Goal: Information Seeking & Learning: Learn about a topic

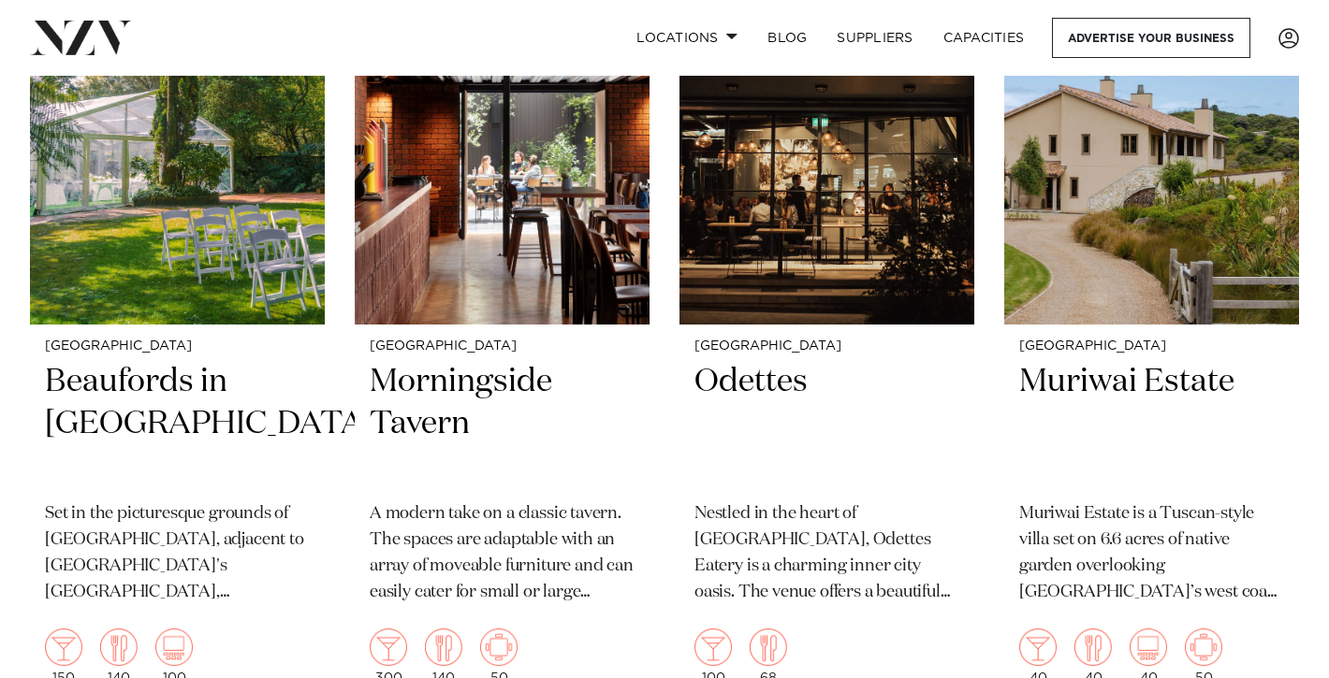
scroll to position [24173, 0]
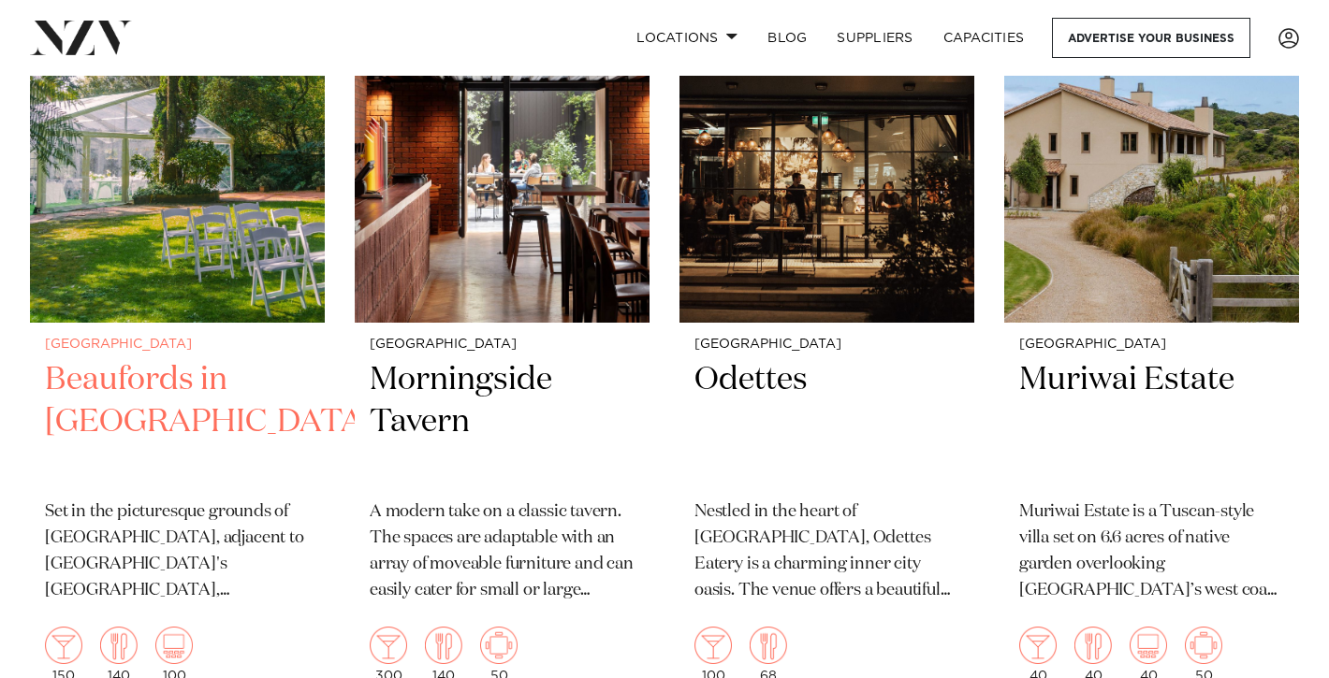
click at [155, 359] on h2 "Beaufords in Totara Park" at bounding box center [177, 422] width 265 height 126
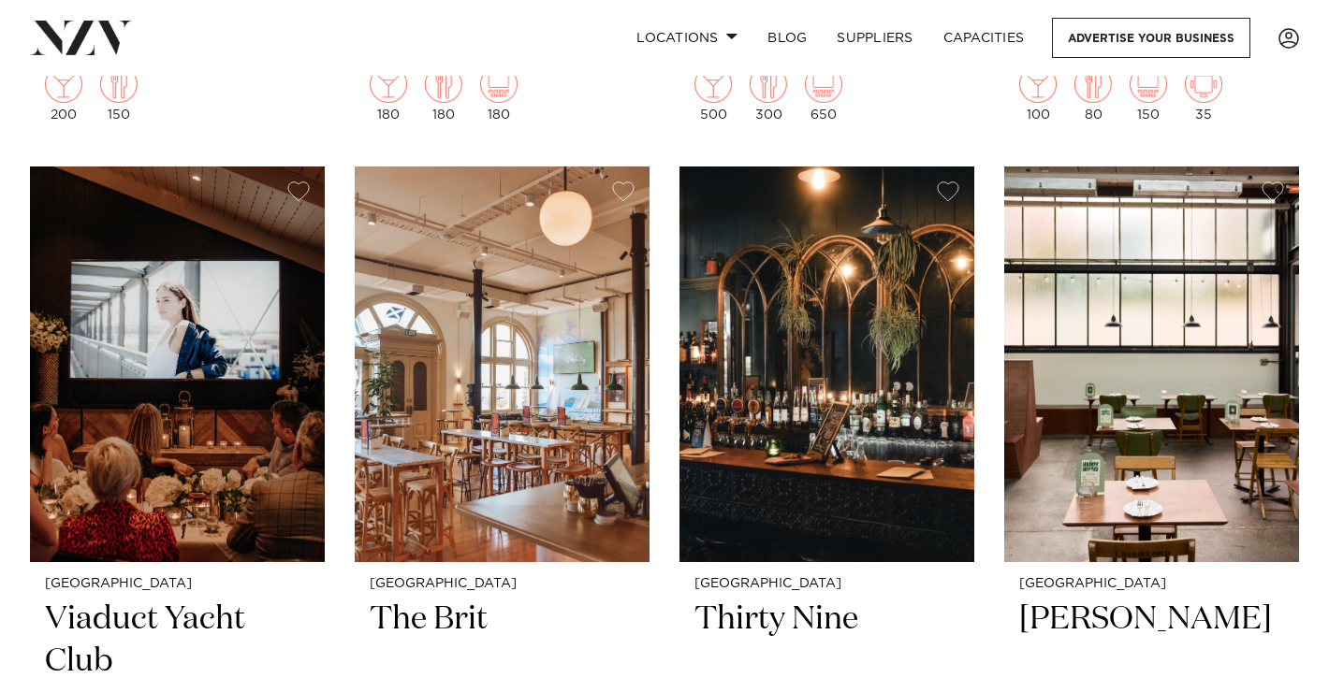
scroll to position [20722, 0]
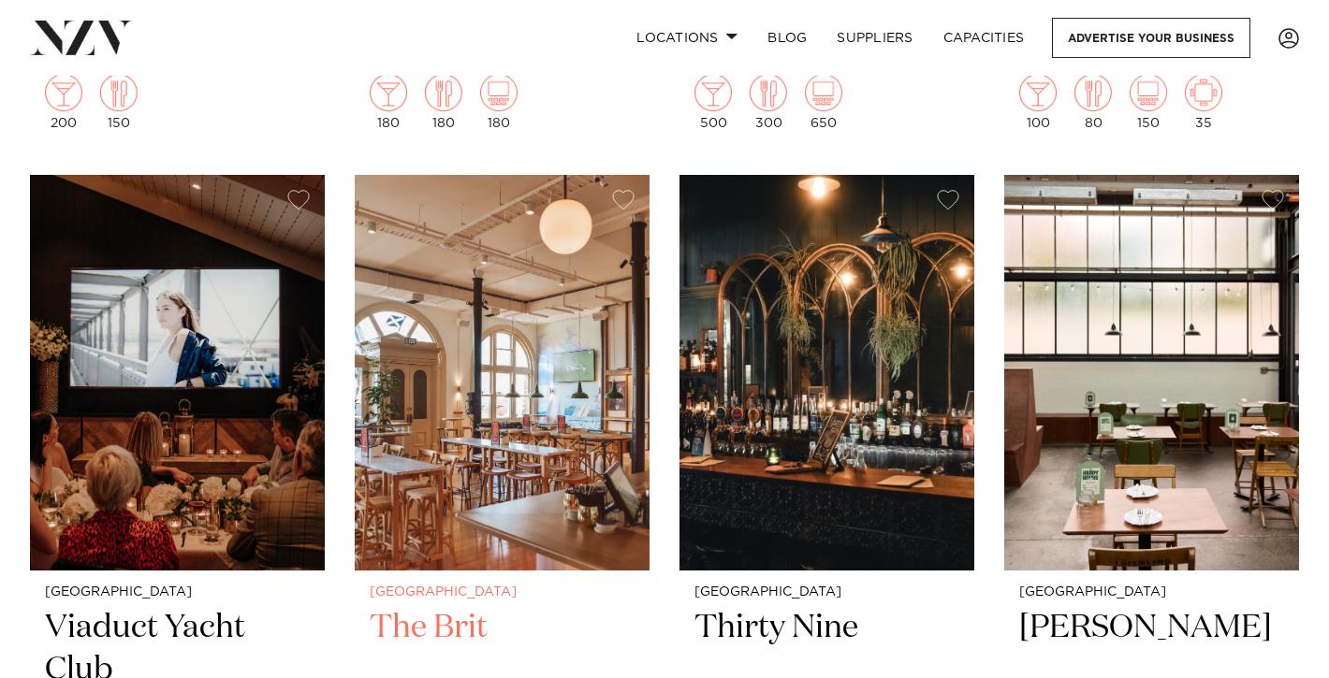
click at [439, 332] on img at bounding box center [502, 373] width 295 height 396
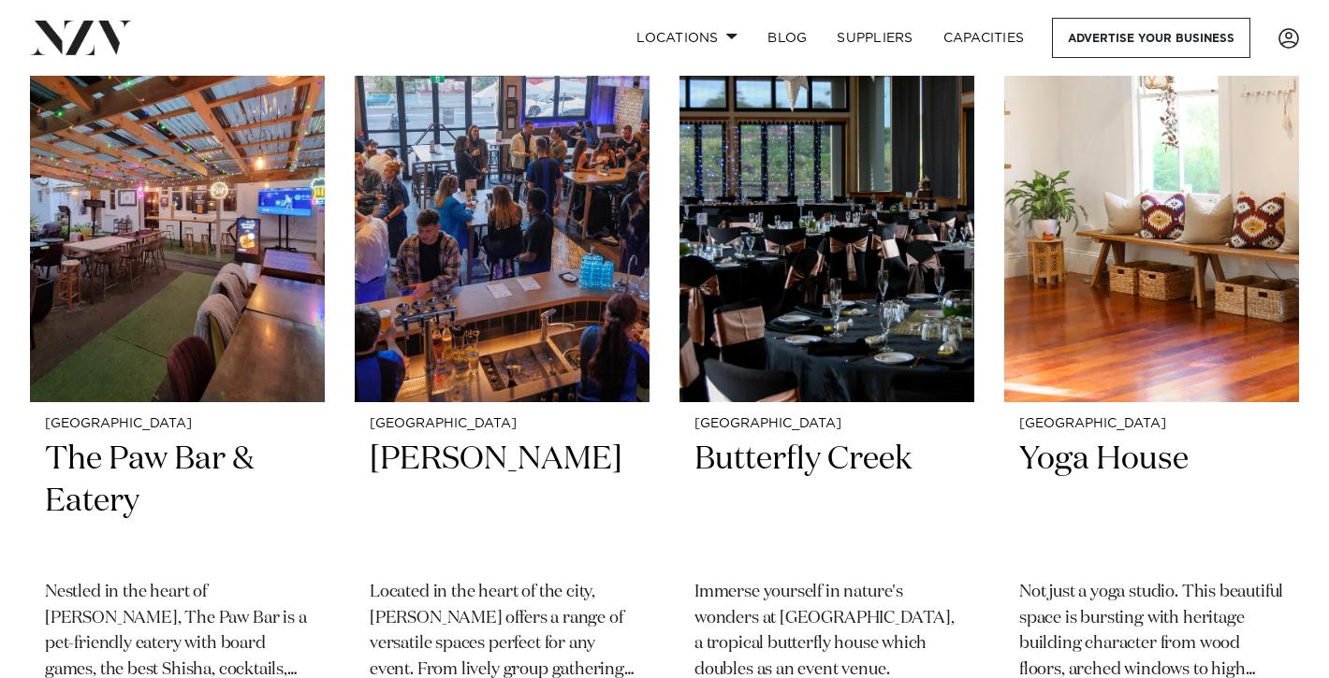
scroll to position [23295, 0]
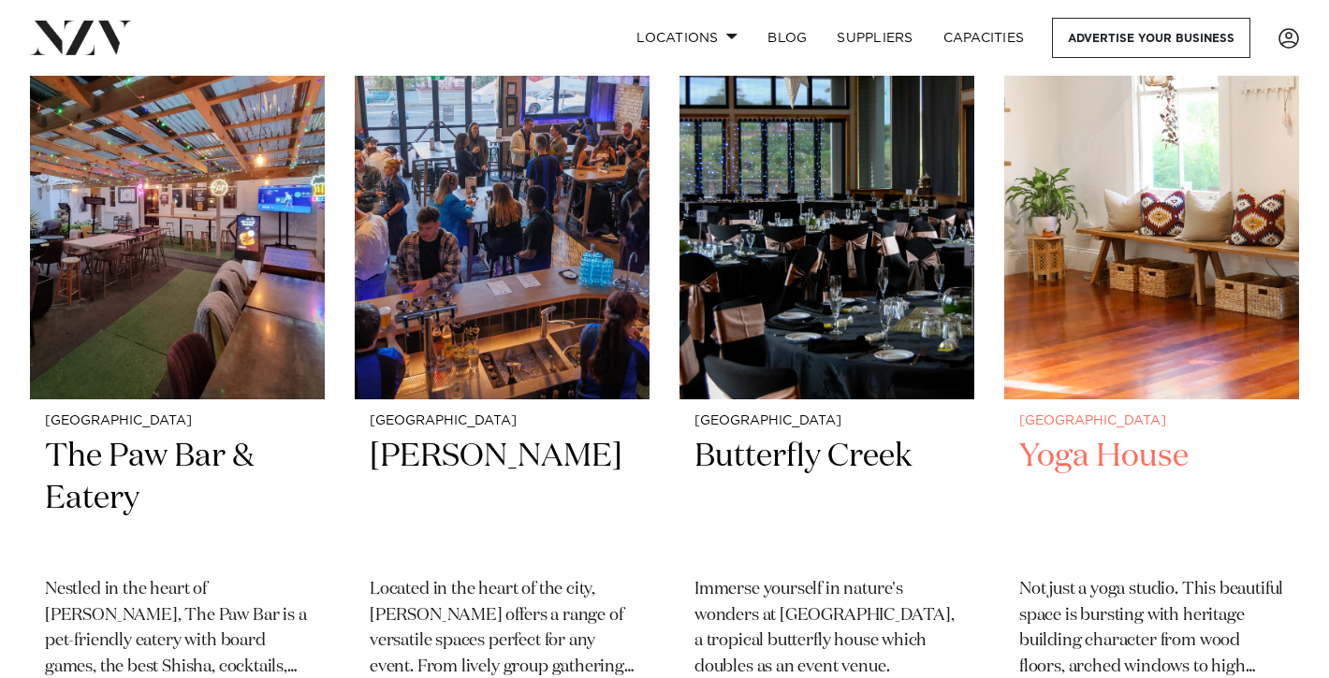
click at [1107, 436] on h2 "Yoga House" at bounding box center [1151, 499] width 265 height 126
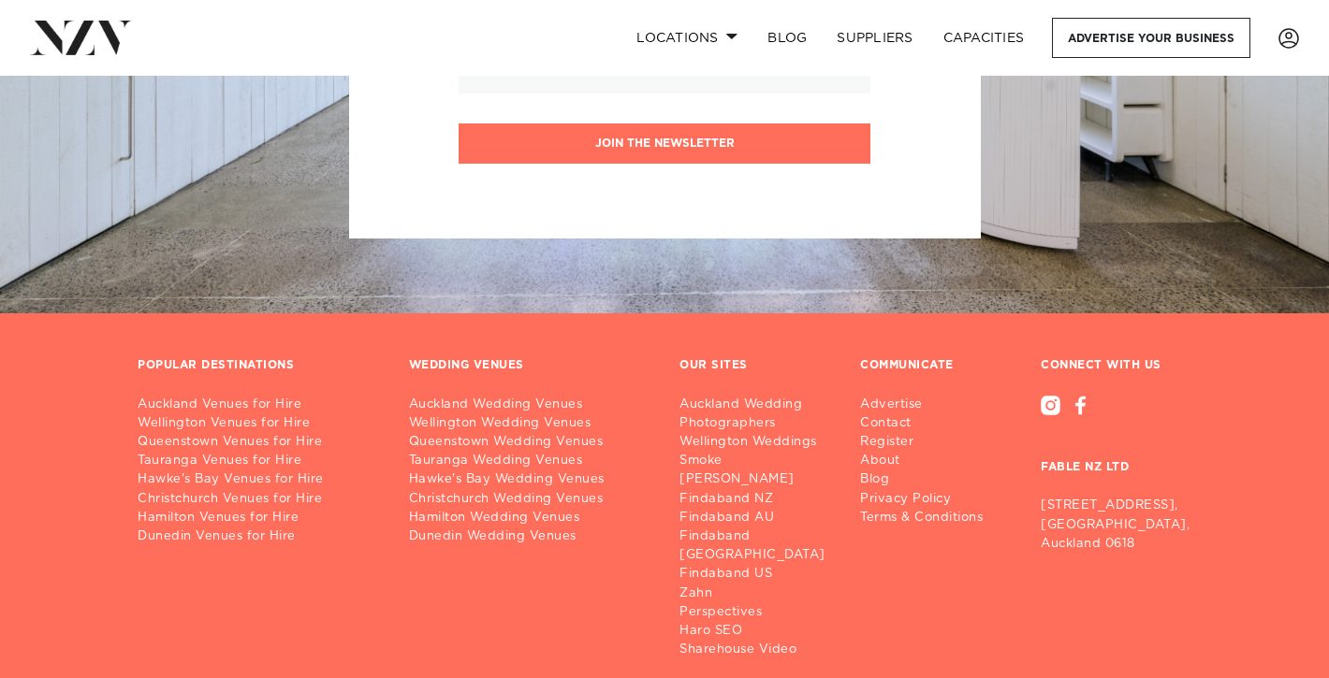
scroll to position [26142, 0]
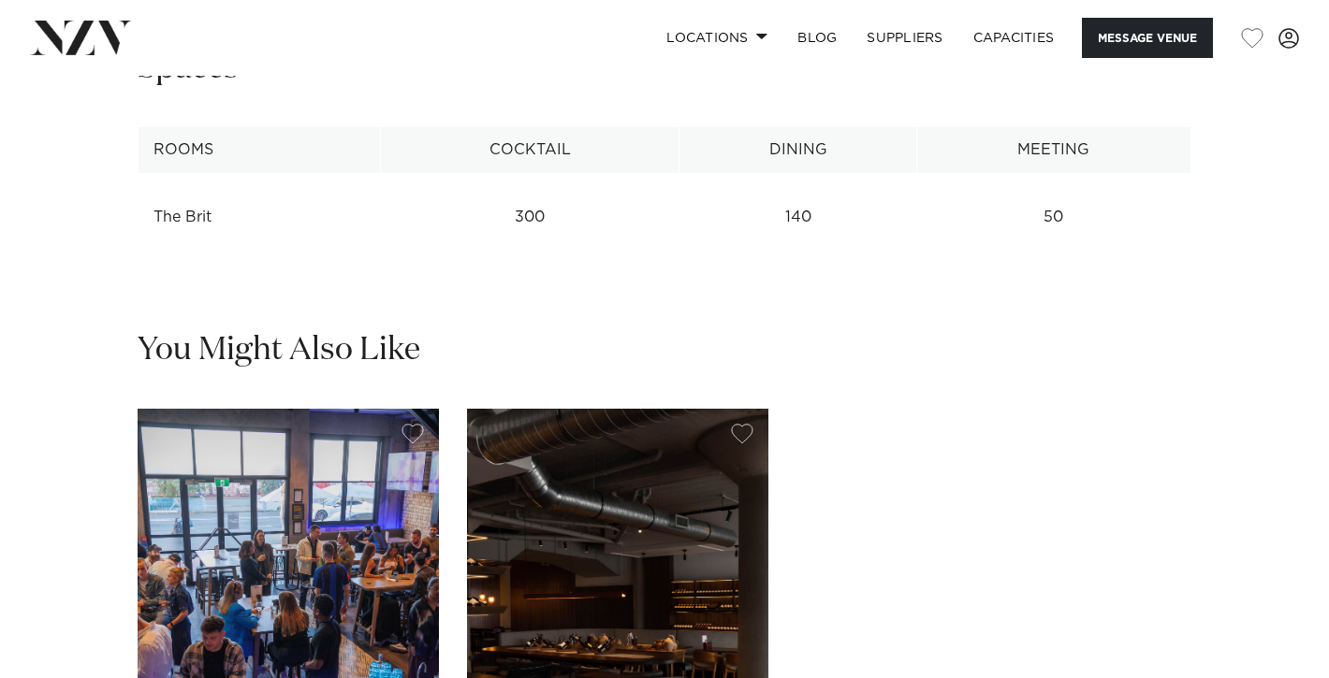
scroll to position [2453, 0]
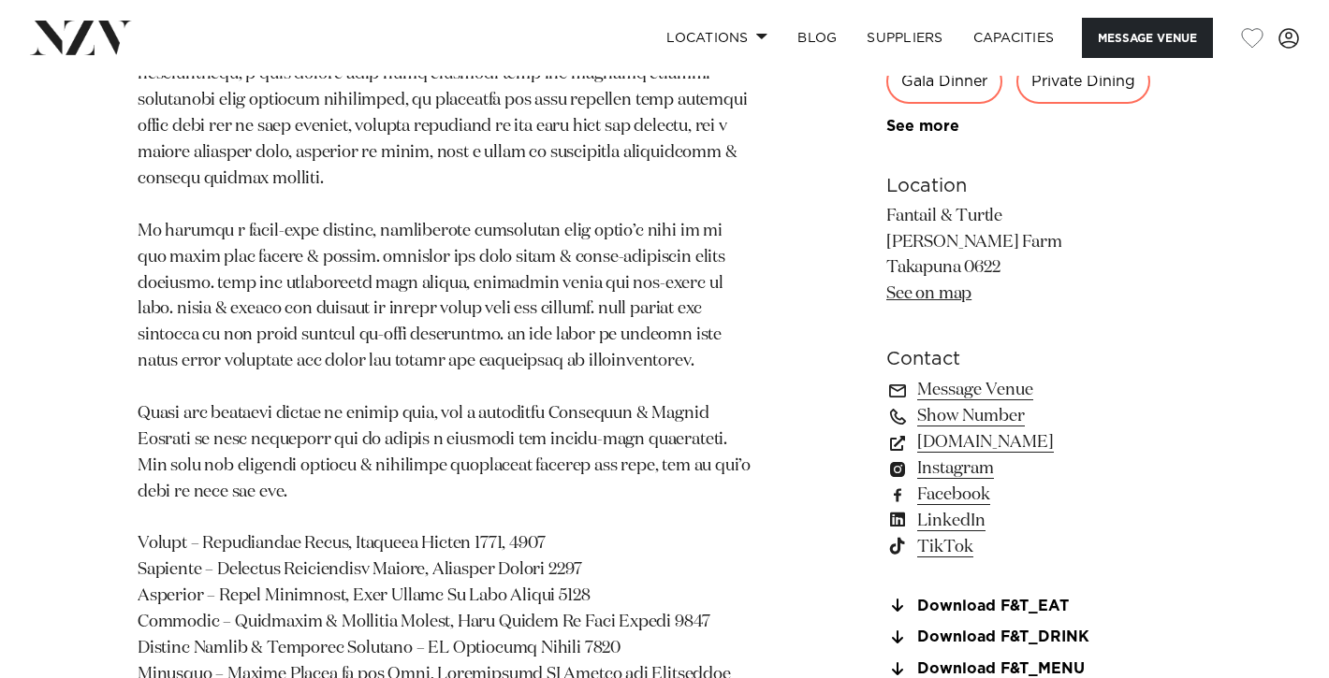
scroll to position [1172, 0]
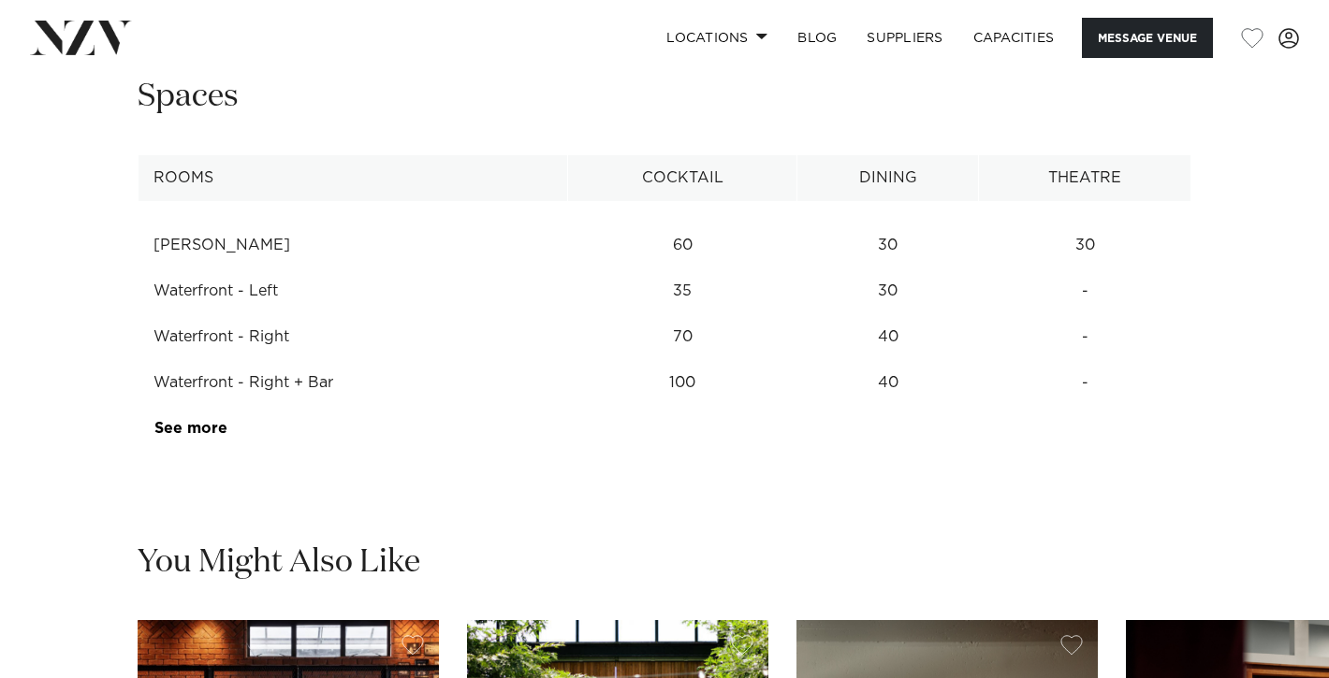
scroll to position [2472, 0]
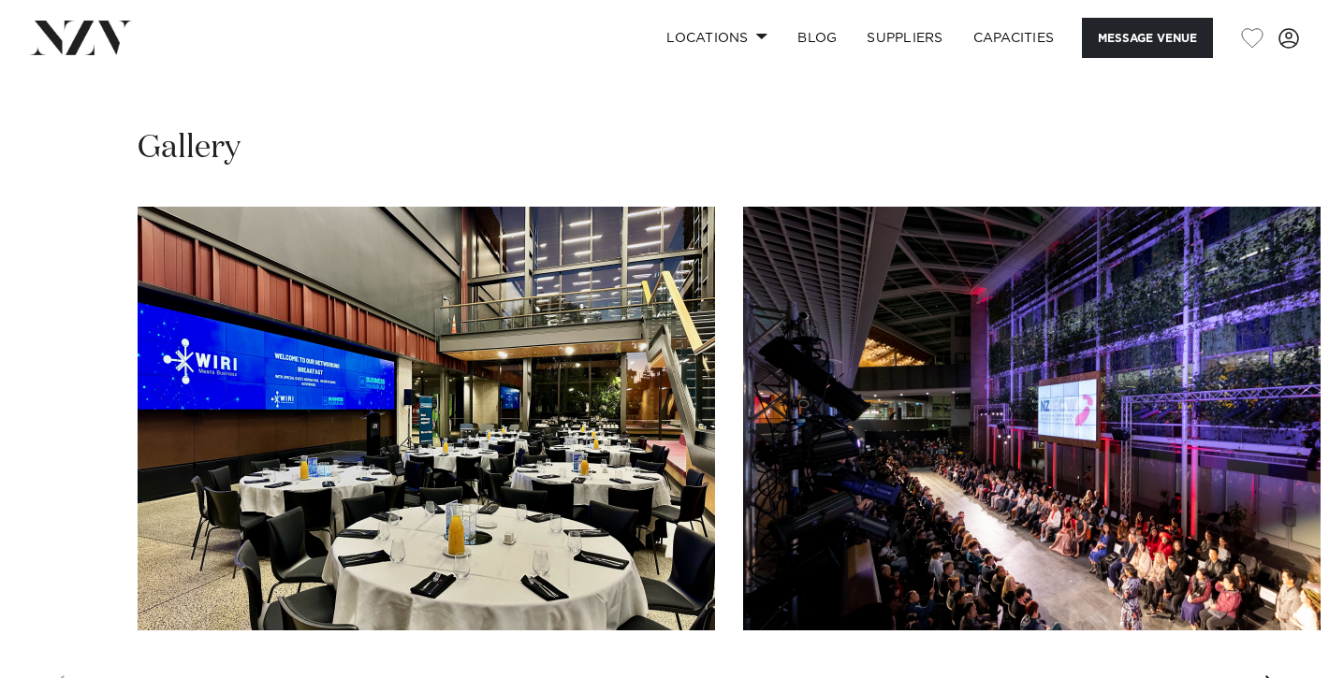
scroll to position [1669, 0]
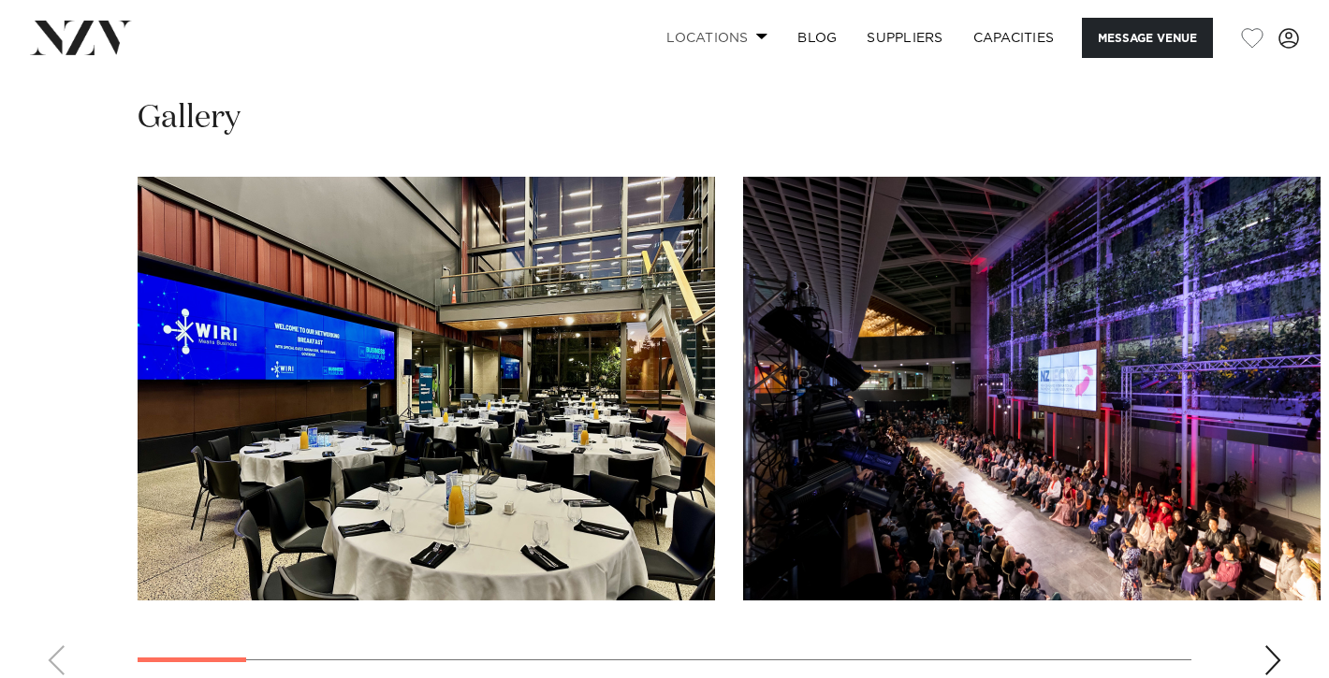
click at [760, 35] on span at bounding box center [762, 36] width 12 height 7
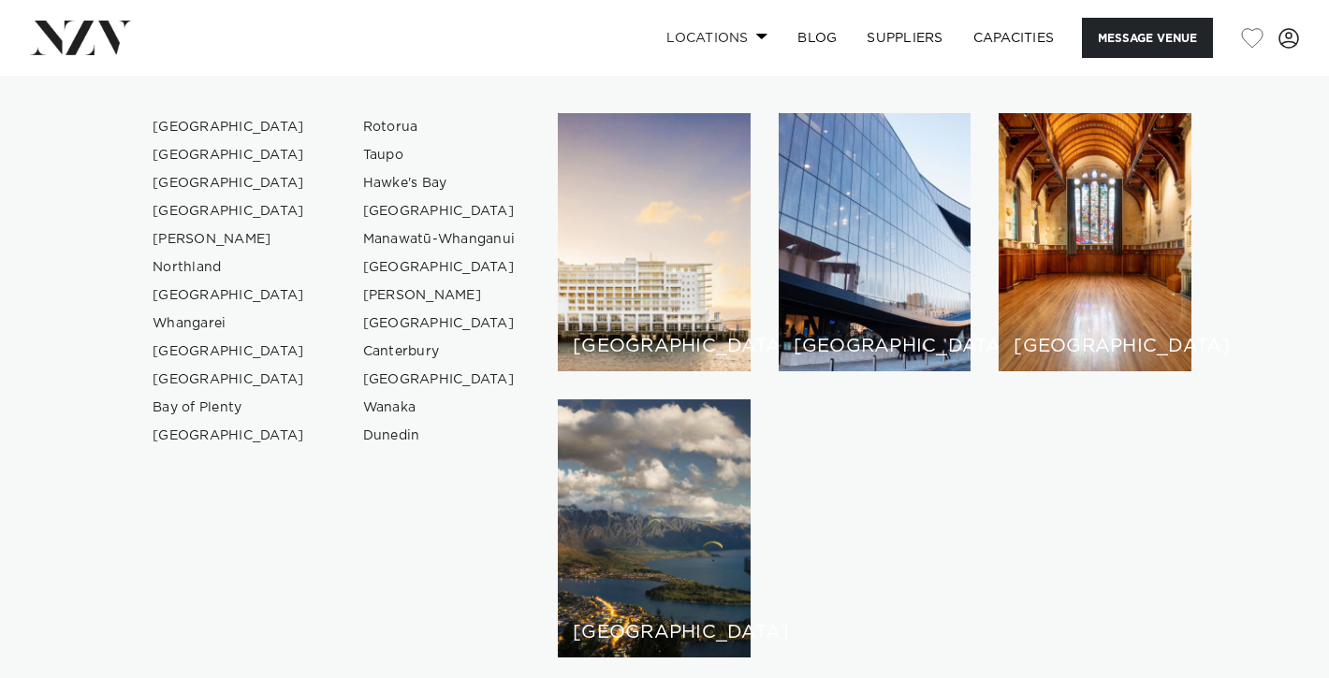
click at [760, 35] on span at bounding box center [762, 36] width 12 height 7
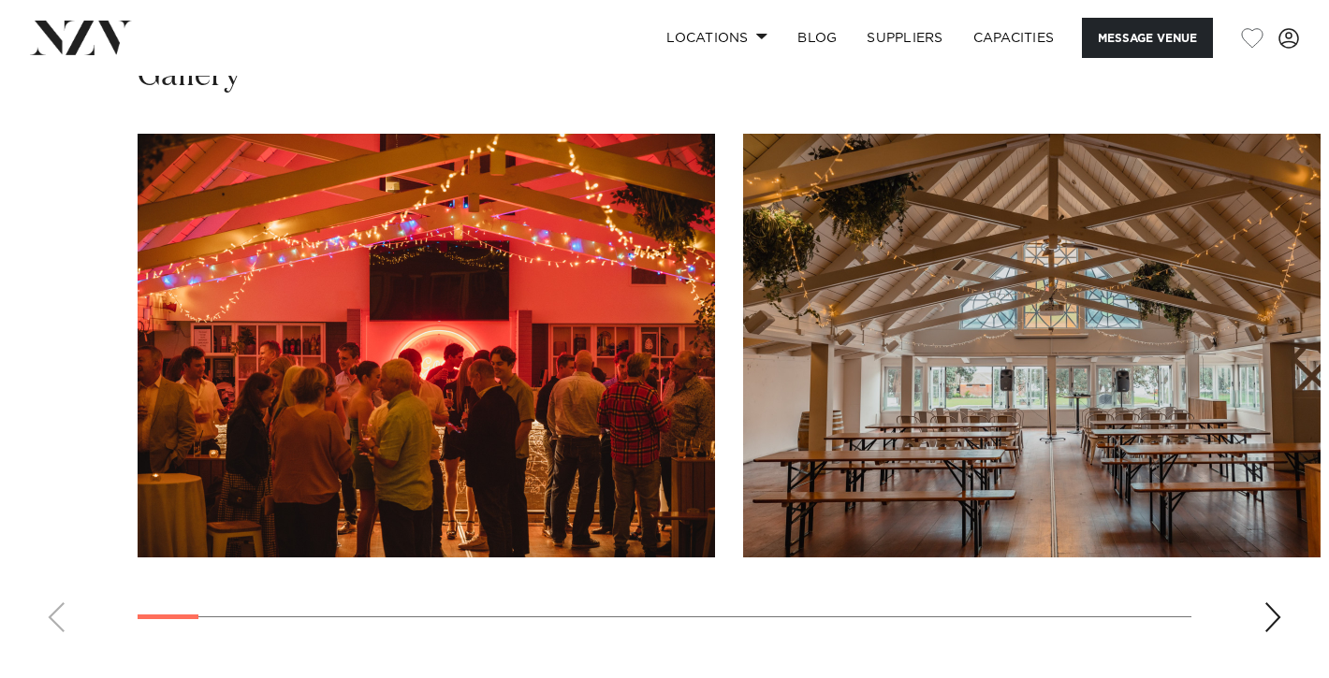
scroll to position [1754, 0]
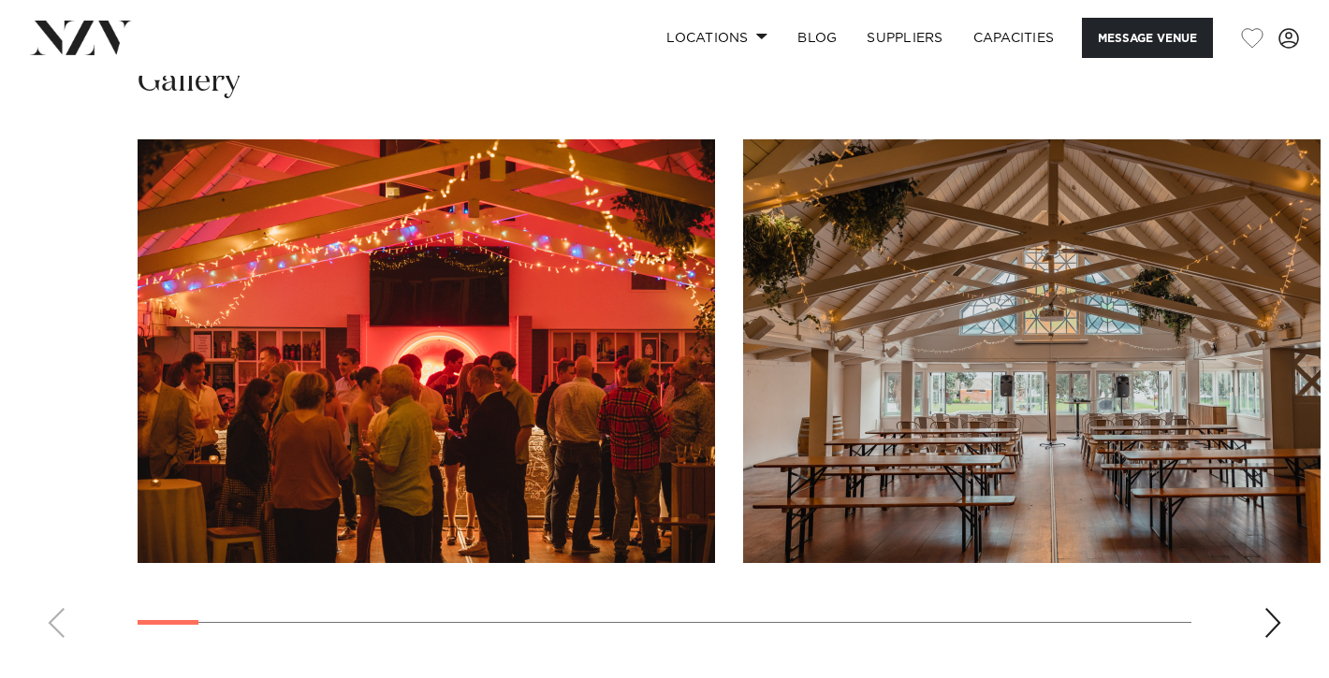
click at [1273, 621] on div "Next slide" at bounding box center [1272, 623] width 19 height 30
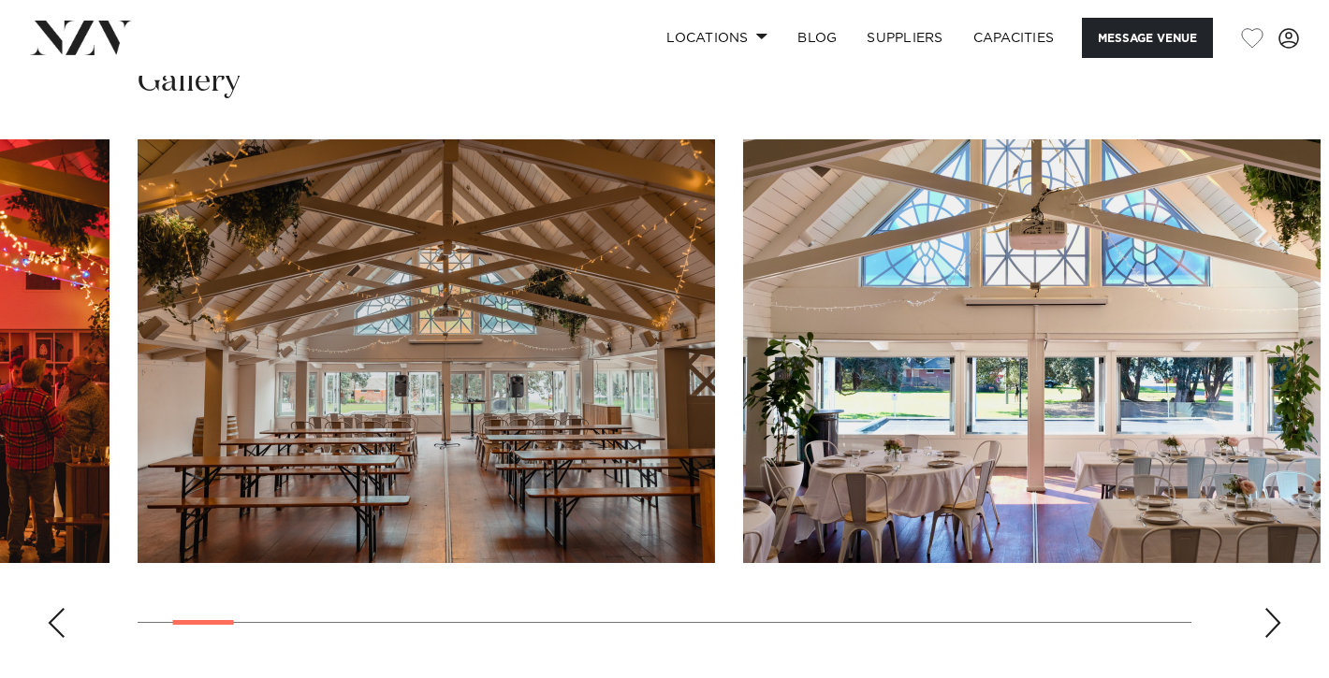
click at [1273, 621] on div "Next slide" at bounding box center [1272, 623] width 19 height 30
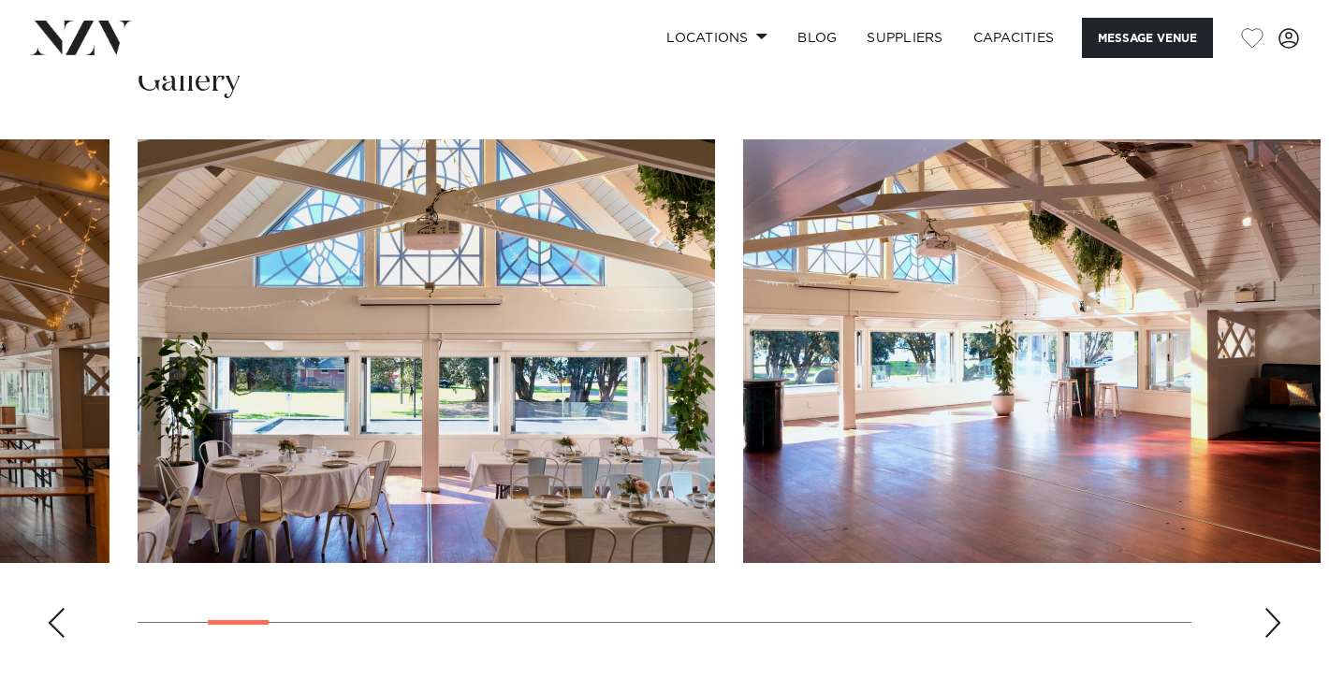
click at [1273, 621] on div "Next slide" at bounding box center [1272, 623] width 19 height 30
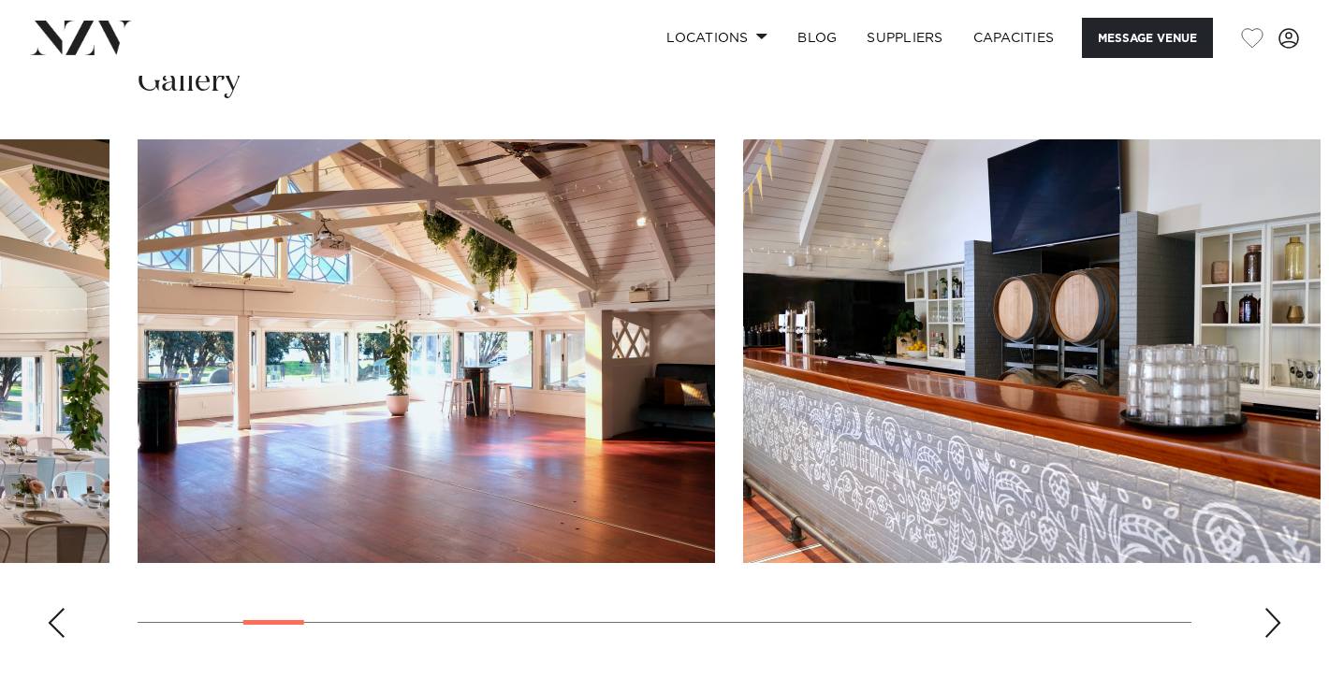
click at [1273, 621] on div "Next slide" at bounding box center [1272, 623] width 19 height 30
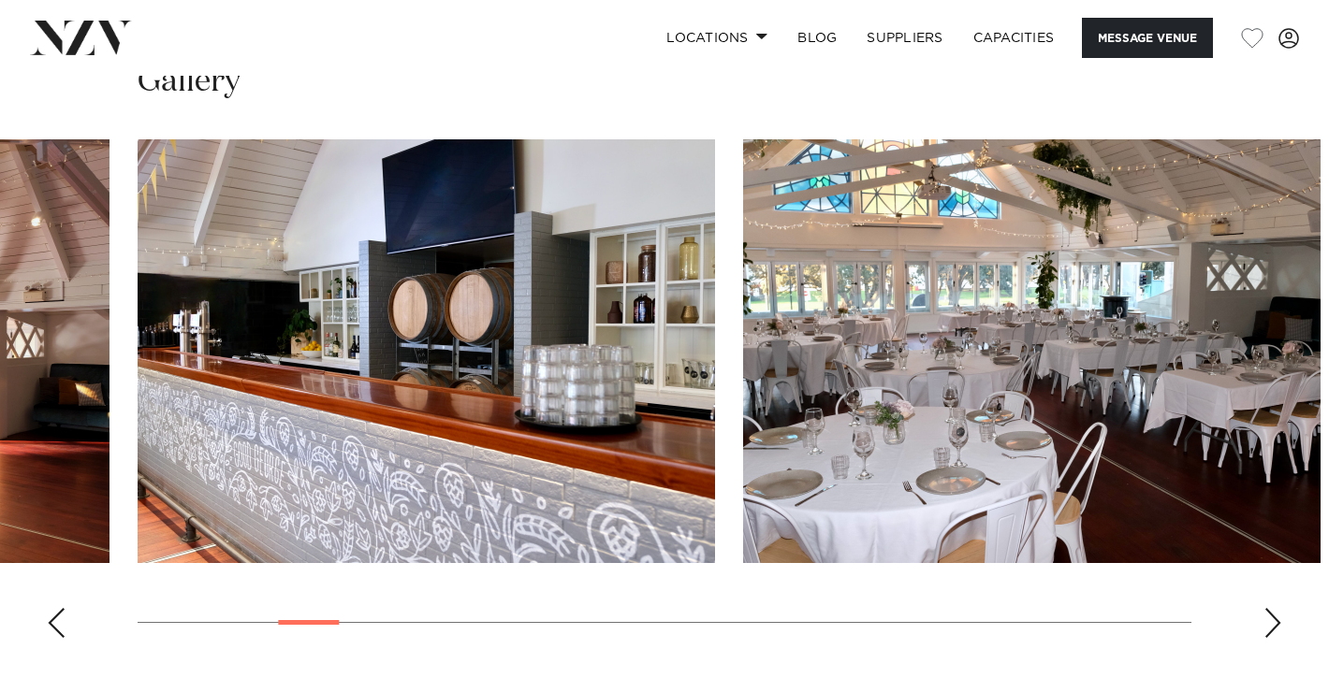
click at [1273, 621] on div "Next slide" at bounding box center [1272, 623] width 19 height 30
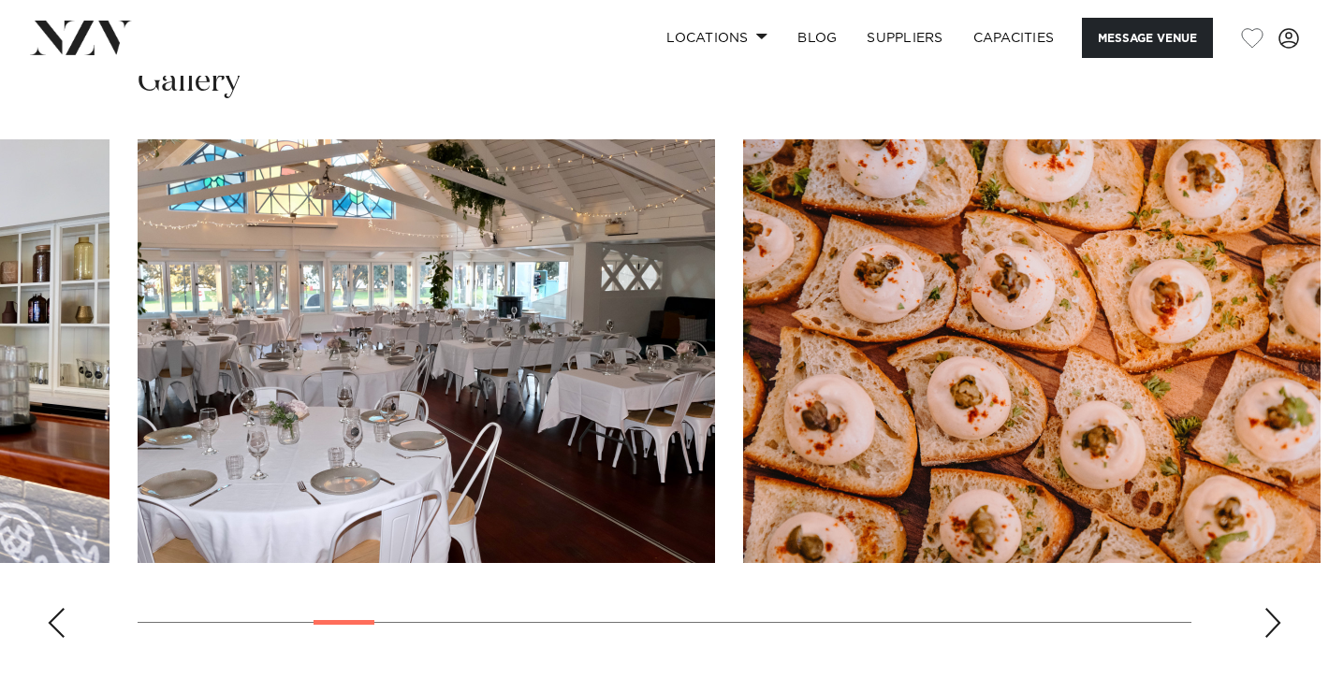
click at [1273, 621] on div "Next slide" at bounding box center [1272, 623] width 19 height 30
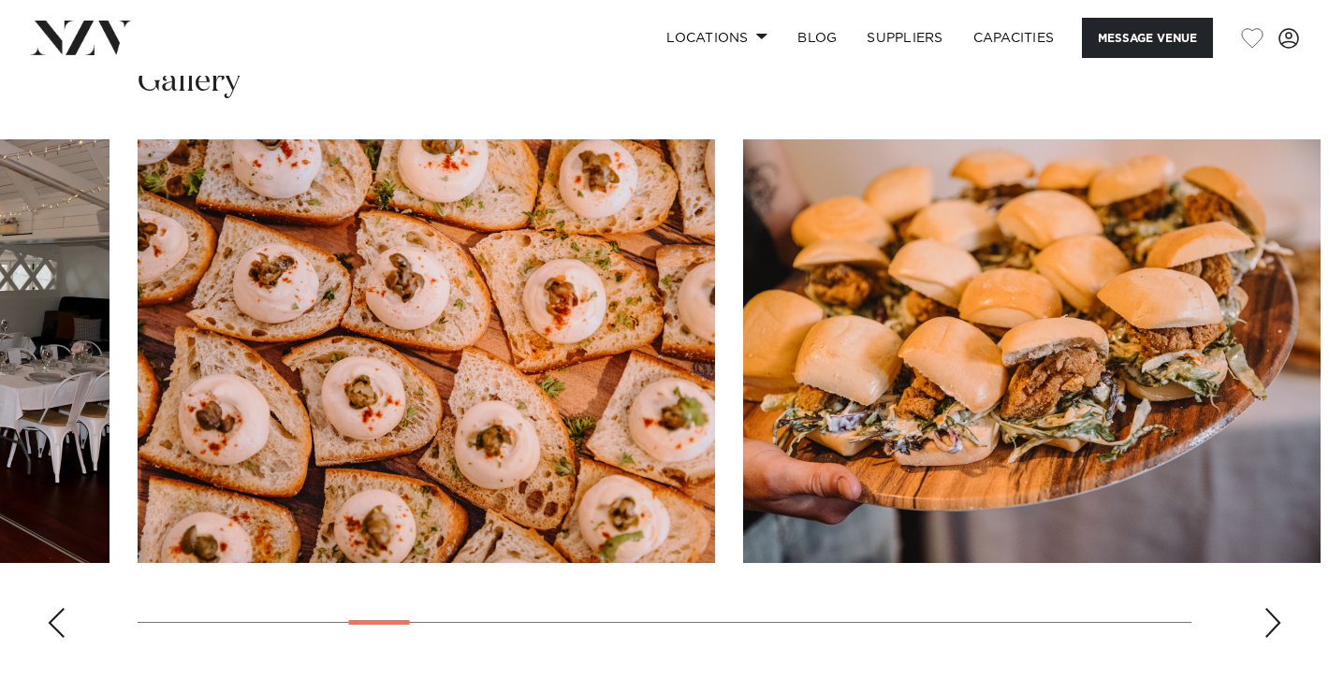
click at [1273, 621] on div "Next slide" at bounding box center [1272, 623] width 19 height 30
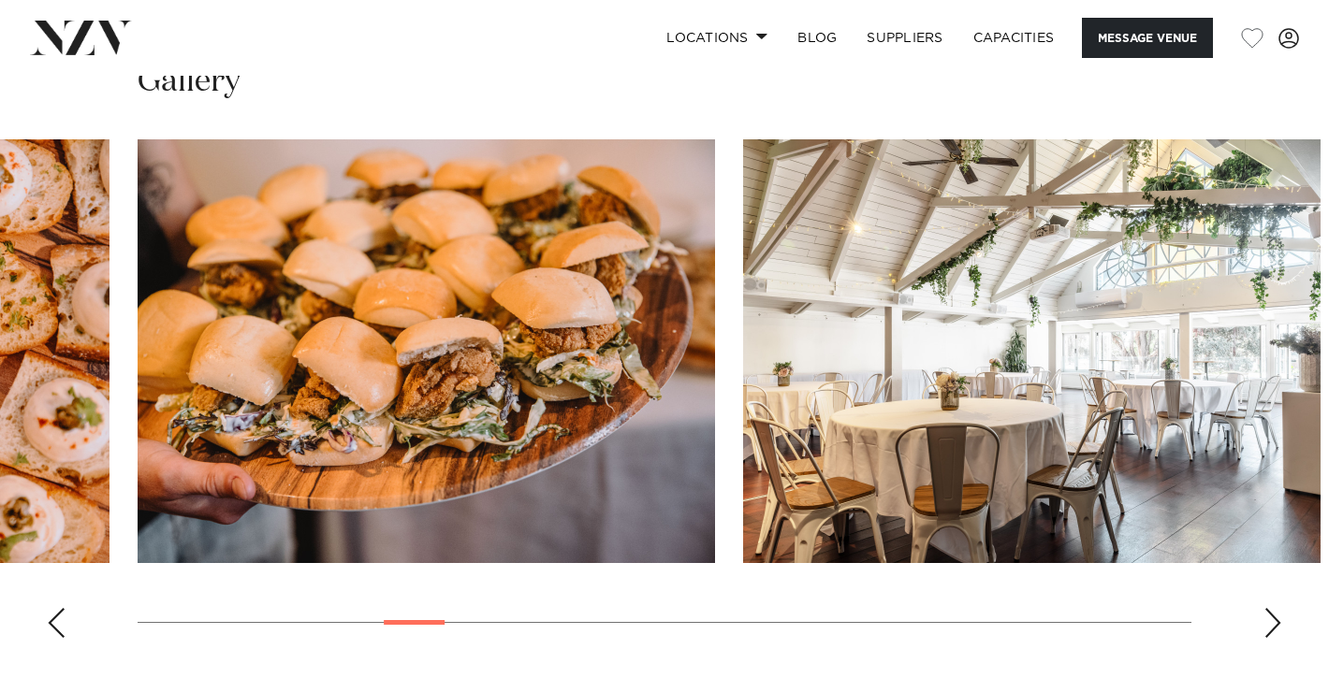
click at [1273, 621] on div "Next slide" at bounding box center [1272, 623] width 19 height 30
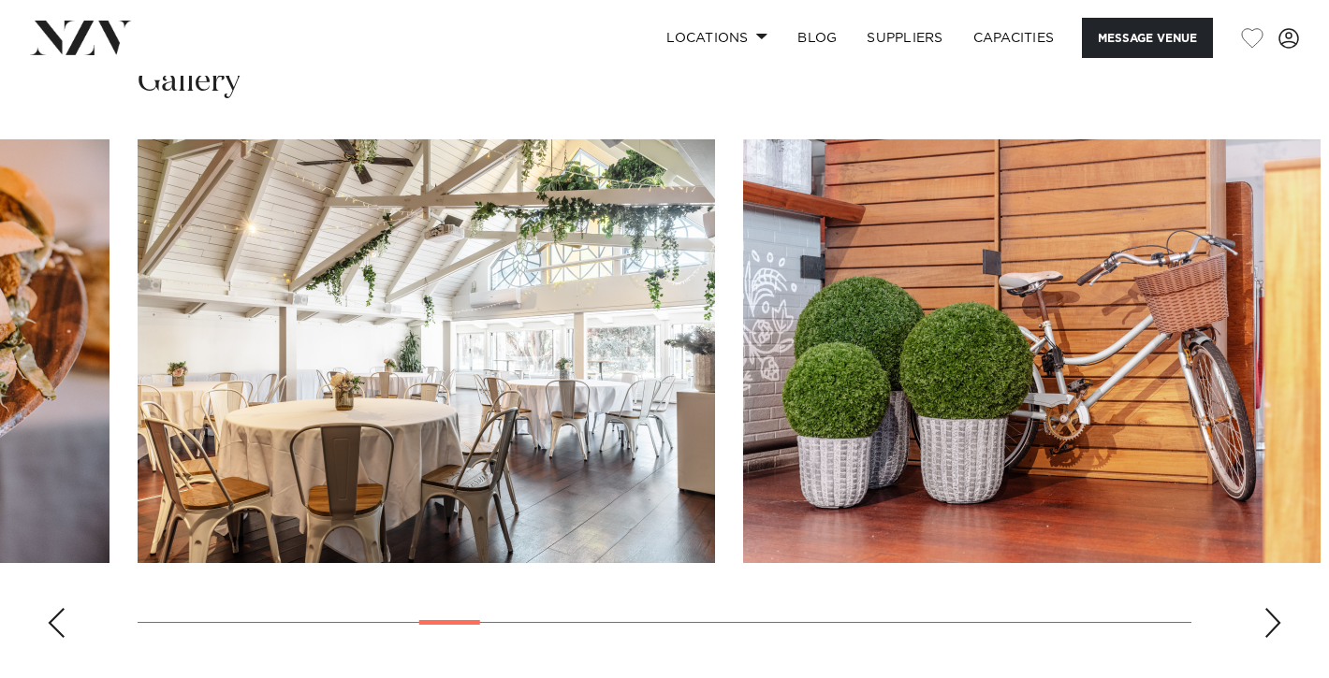
click at [1273, 621] on div "Next slide" at bounding box center [1272, 623] width 19 height 30
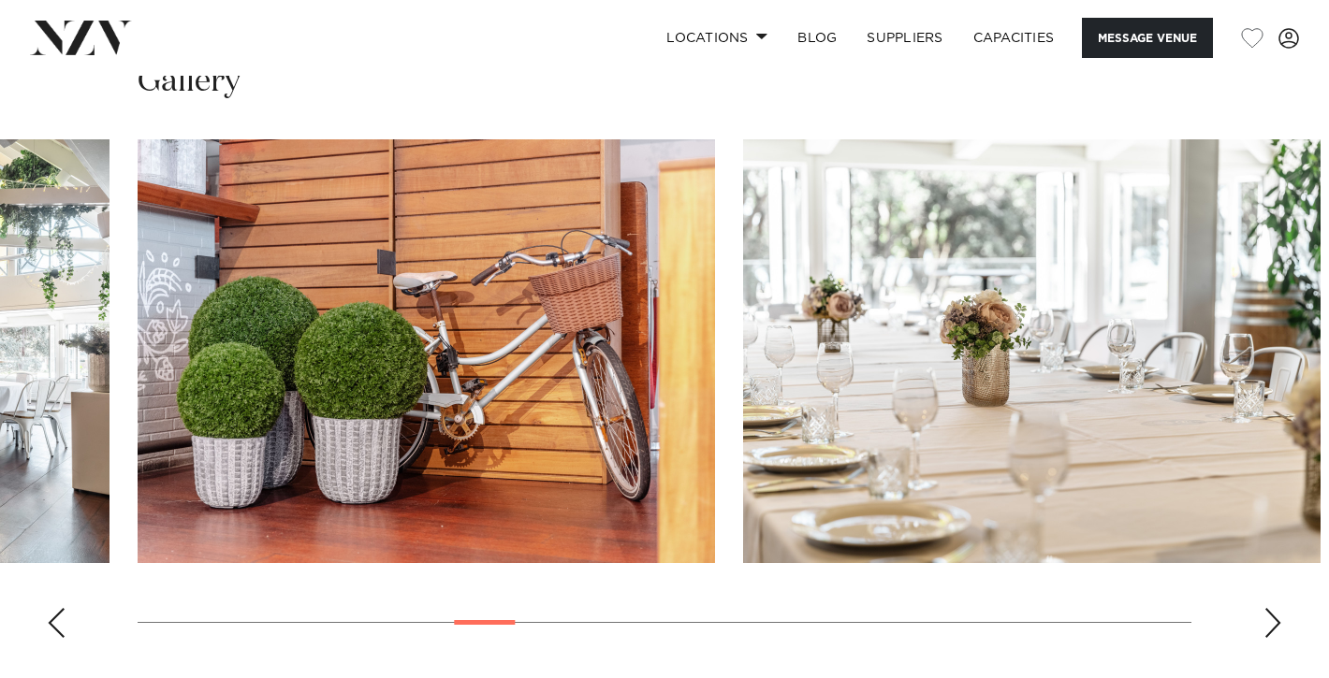
click at [1273, 621] on div "Next slide" at bounding box center [1272, 623] width 19 height 30
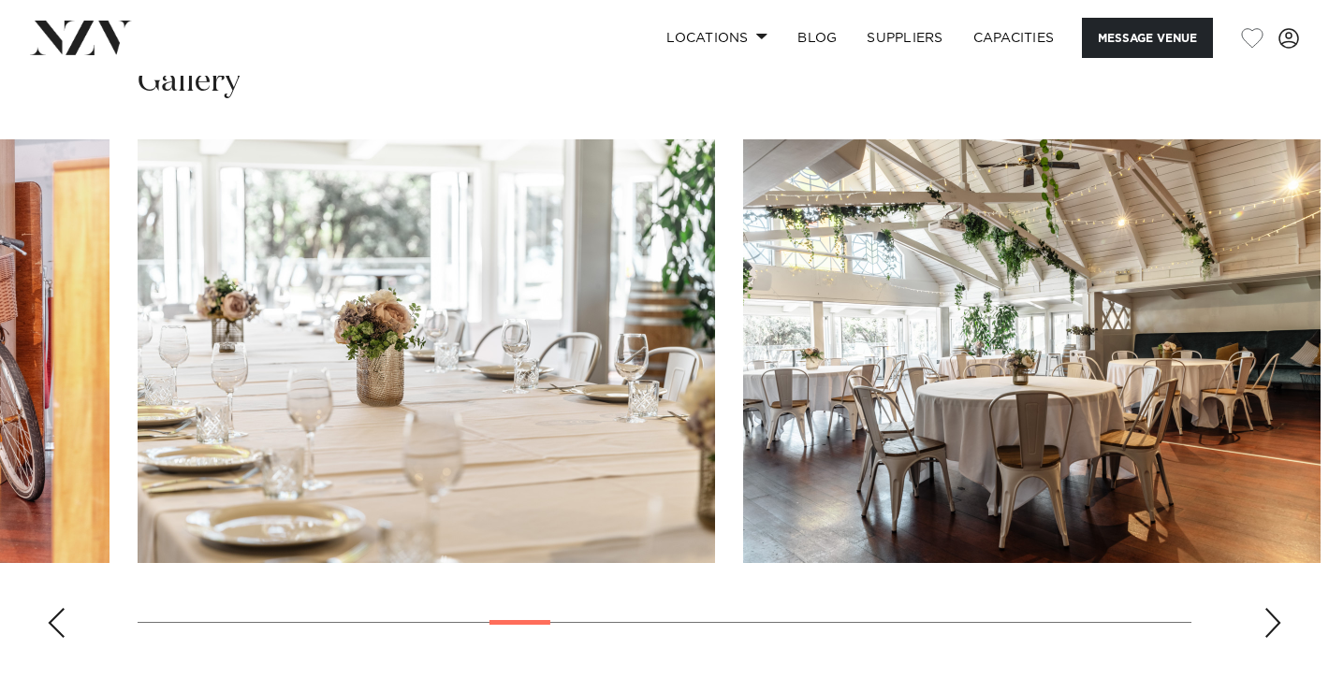
click at [1273, 621] on div "Next slide" at bounding box center [1272, 623] width 19 height 30
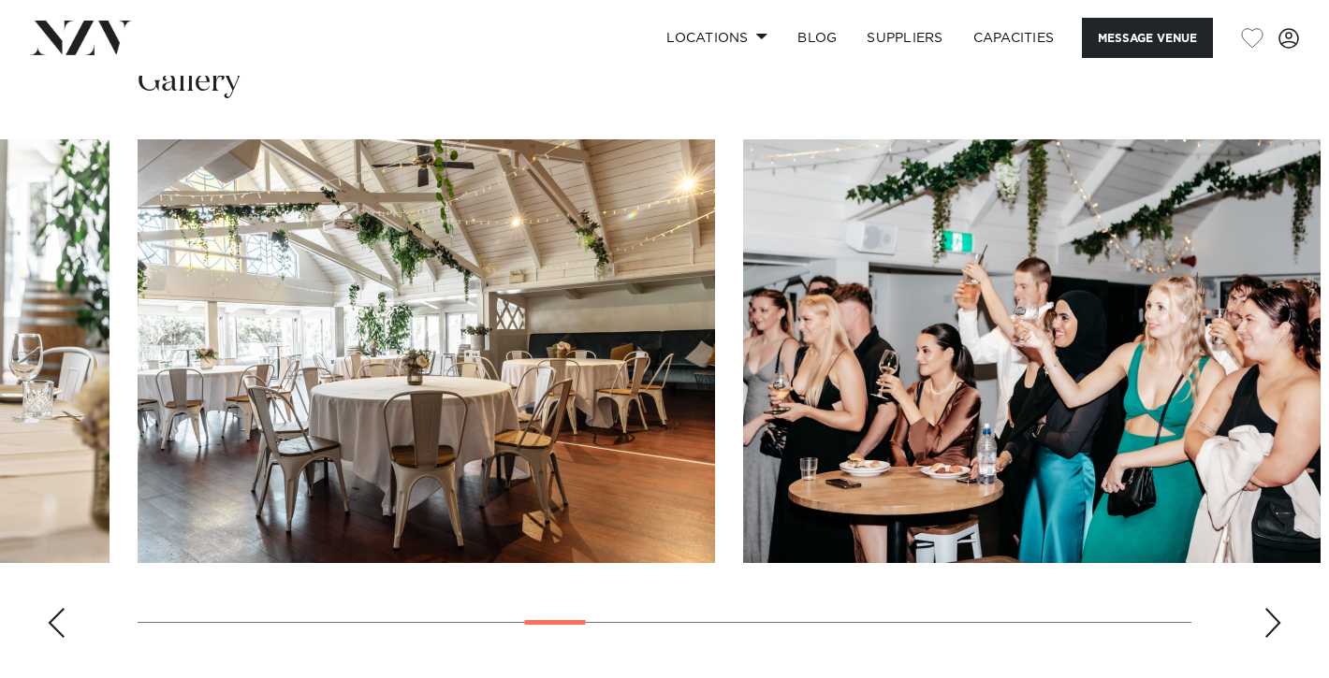
click at [1273, 620] on div "Next slide" at bounding box center [1272, 623] width 19 height 30
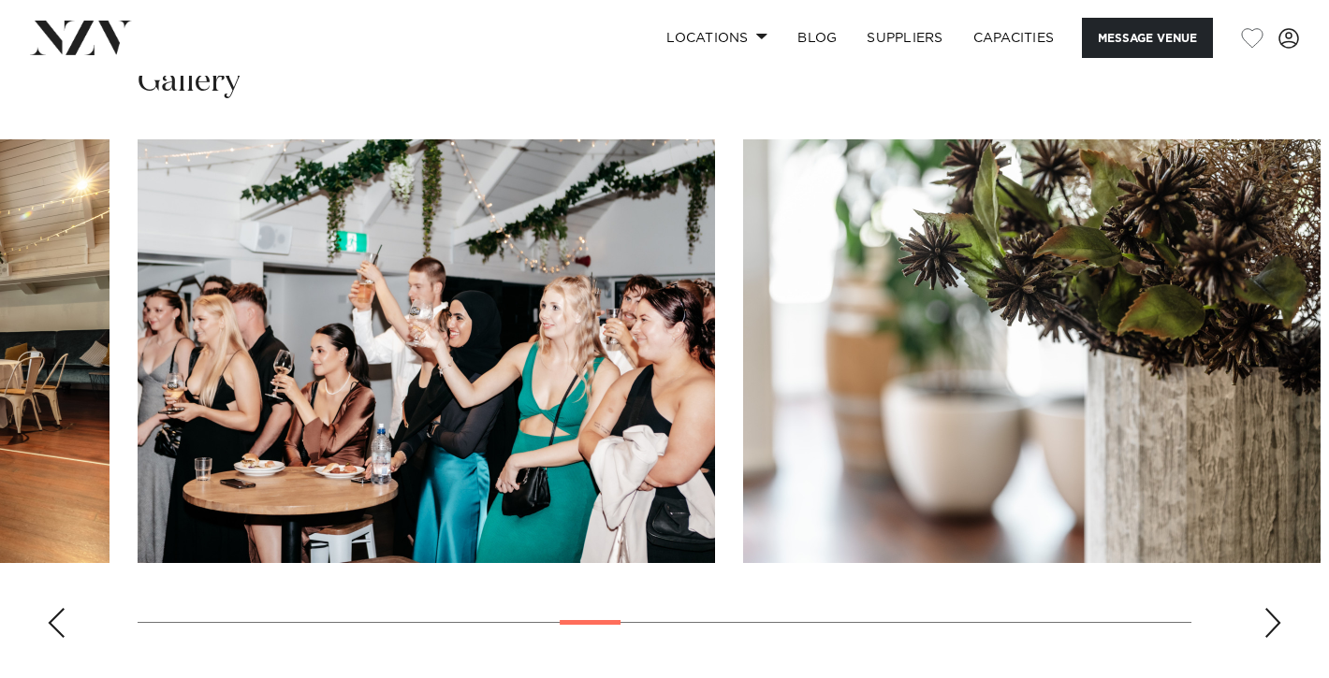
click at [1273, 620] on div "Next slide" at bounding box center [1272, 623] width 19 height 30
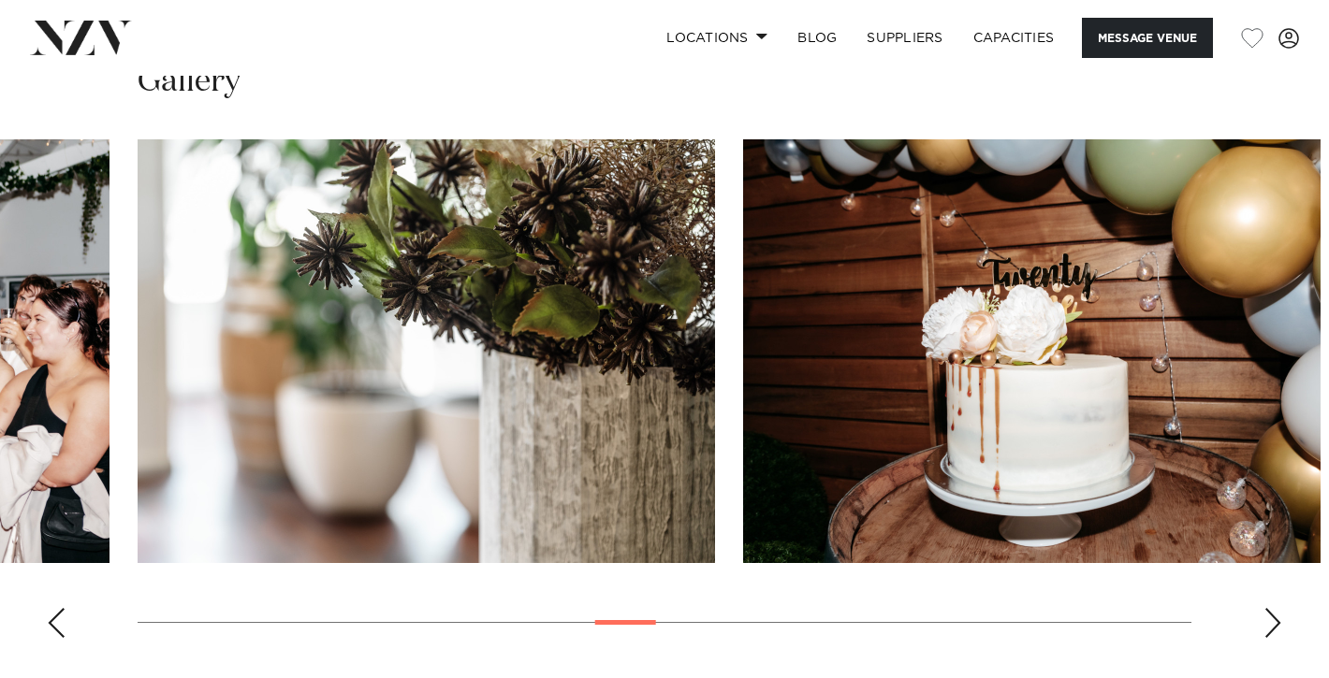
click at [1273, 620] on div "Next slide" at bounding box center [1272, 623] width 19 height 30
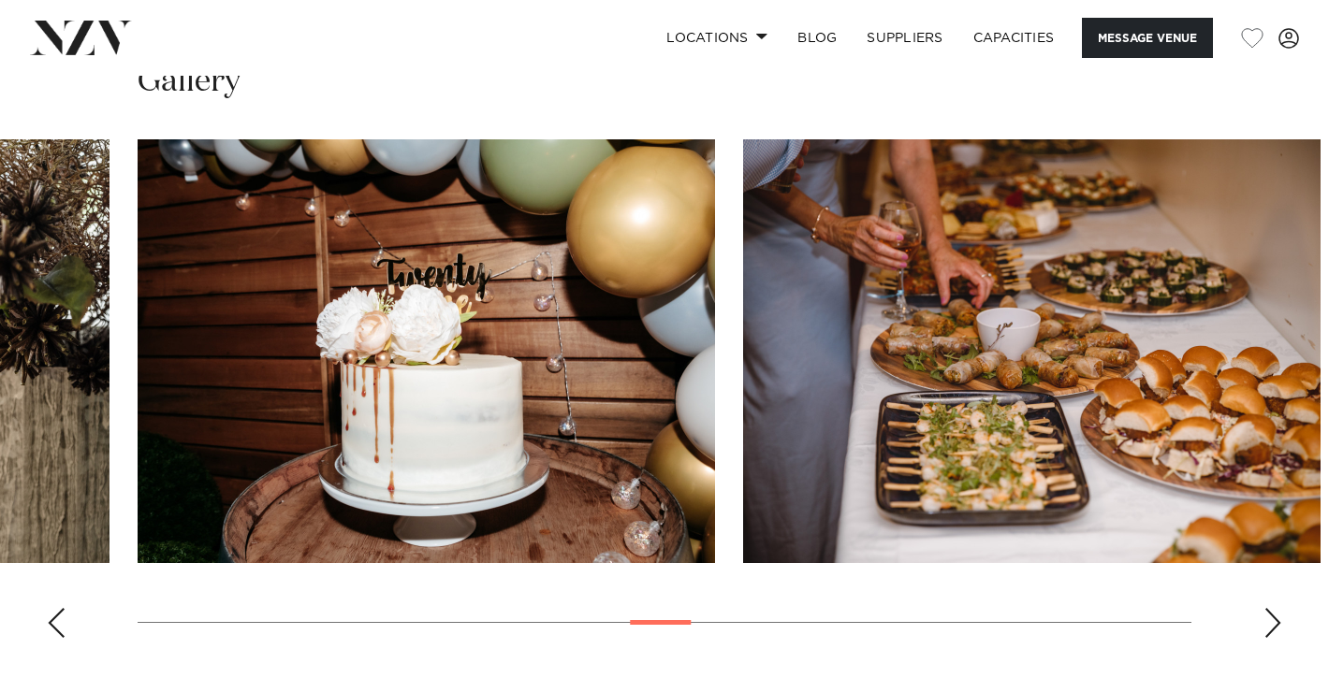
click at [1272, 620] on div "Next slide" at bounding box center [1272, 623] width 19 height 30
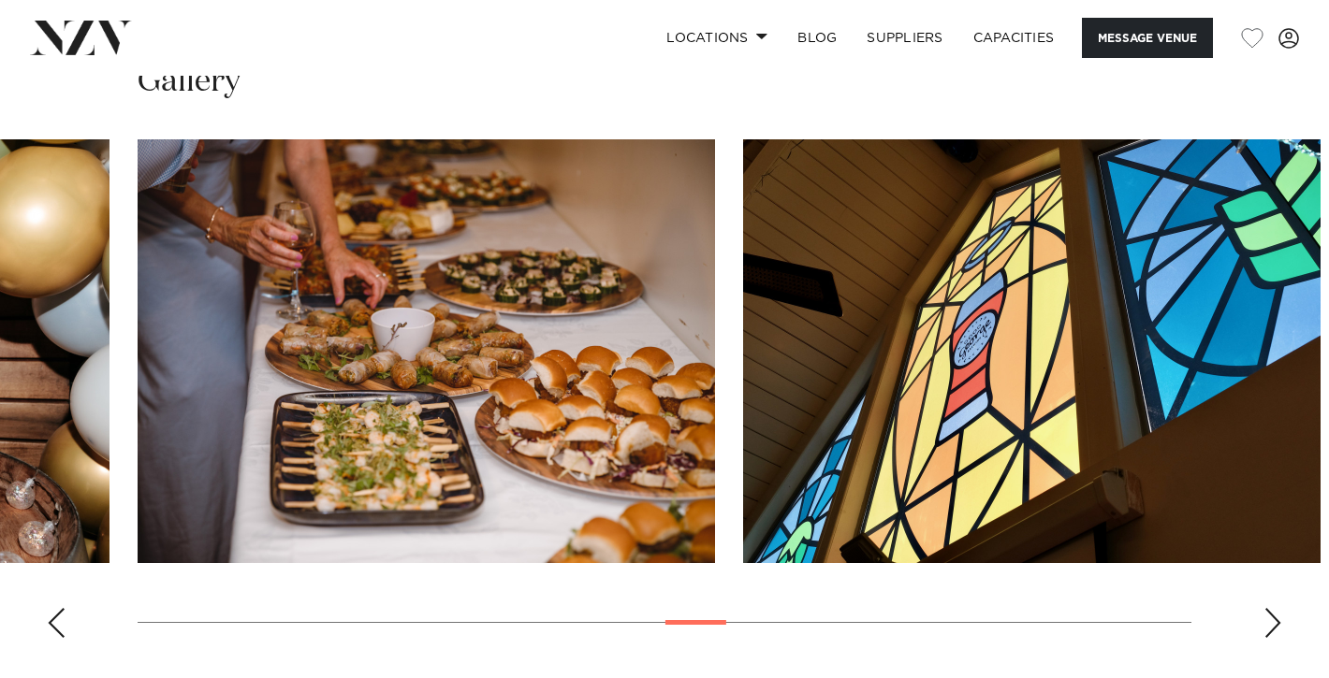
click at [1272, 620] on div "Next slide" at bounding box center [1272, 623] width 19 height 30
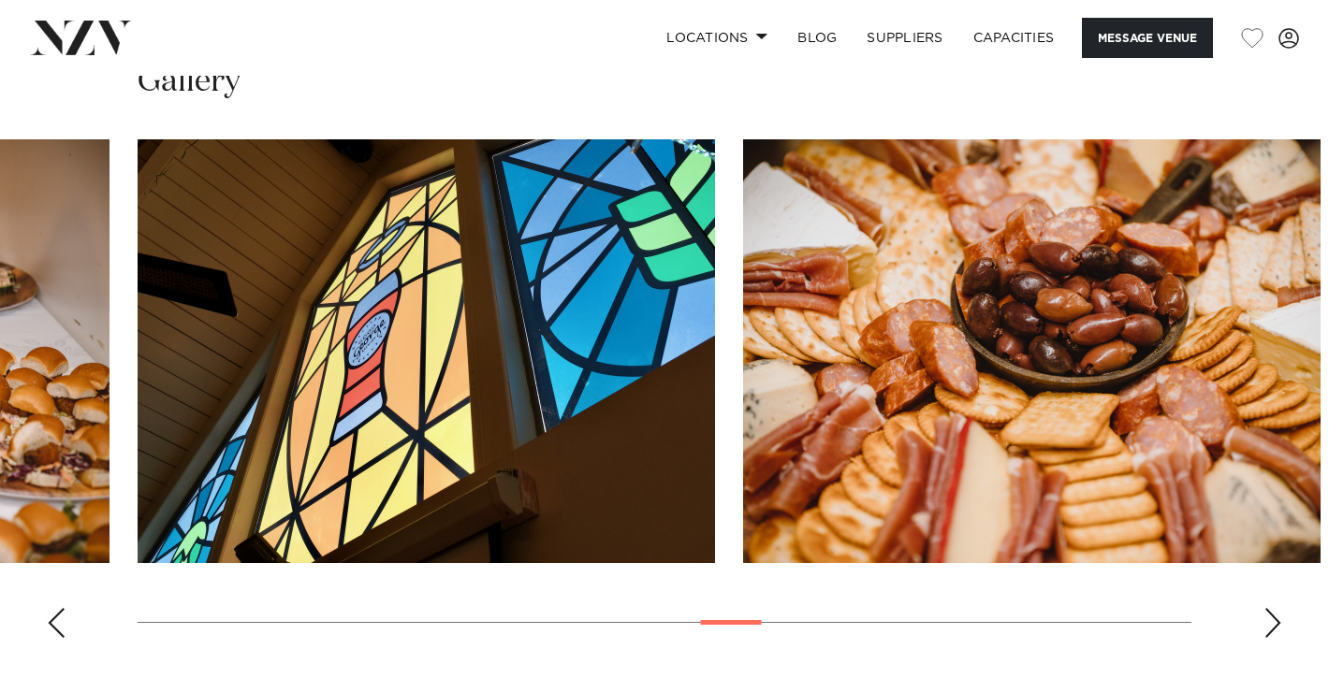
click at [1272, 620] on div "Next slide" at bounding box center [1272, 623] width 19 height 30
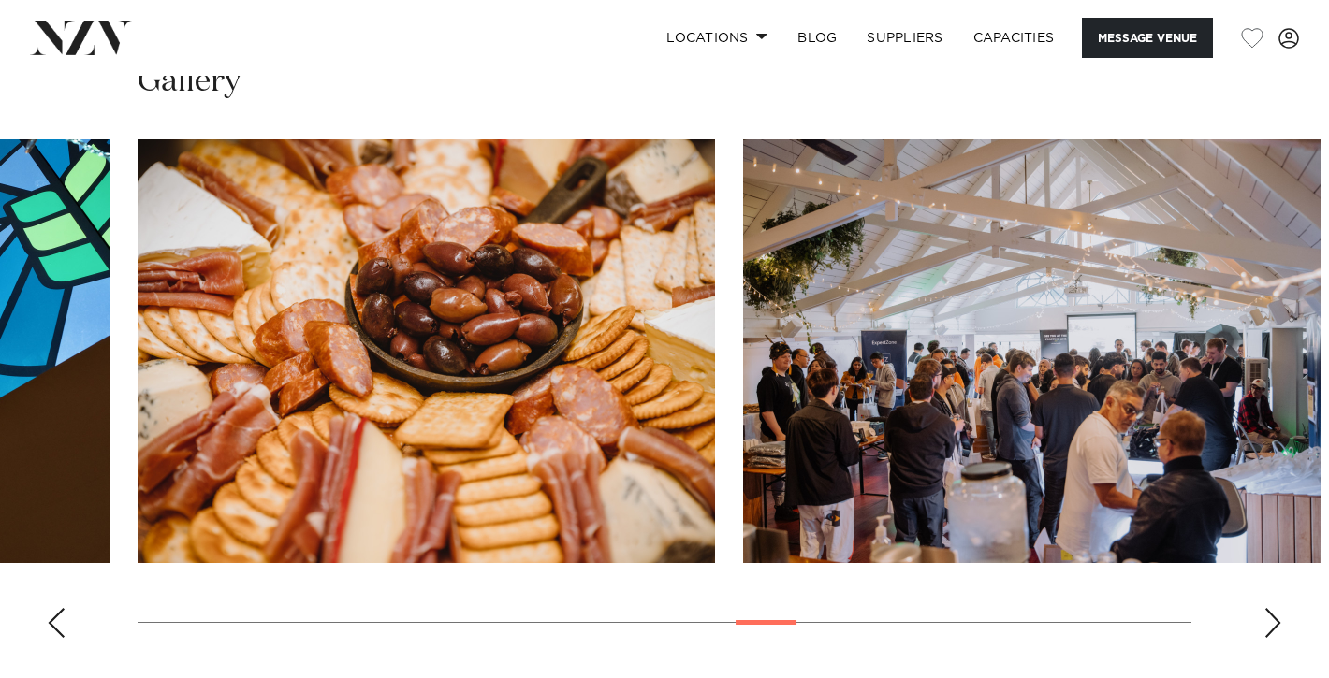
click at [1272, 620] on div "Next slide" at bounding box center [1272, 623] width 19 height 30
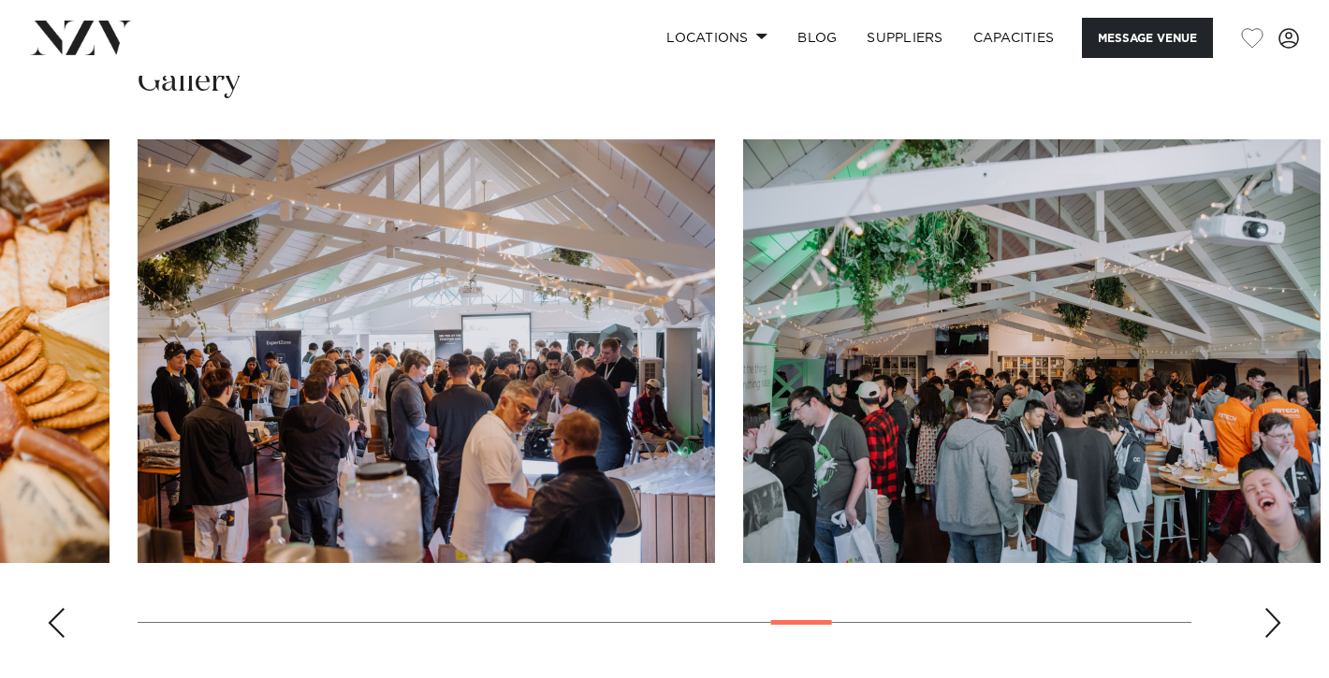
click at [1272, 620] on div "Next slide" at bounding box center [1272, 623] width 19 height 30
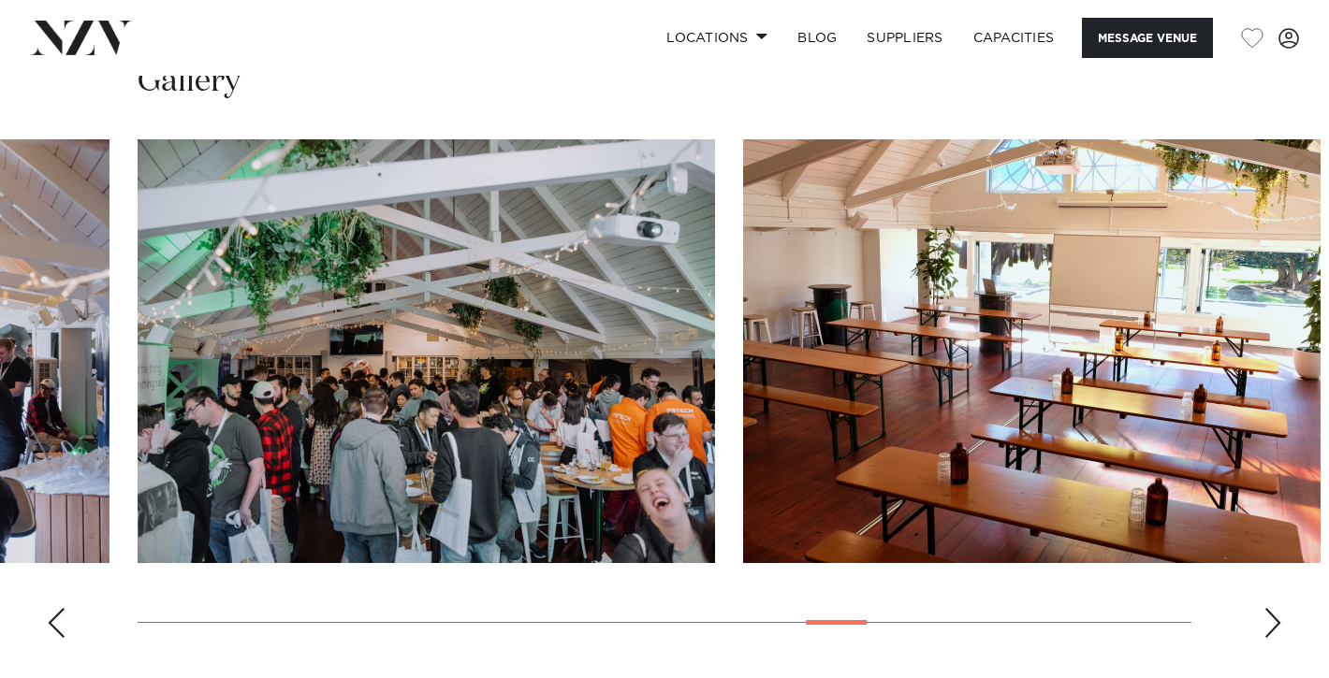
click at [1272, 620] on div "Next slide" at bounding box center [1272, 623] width 19 height 30
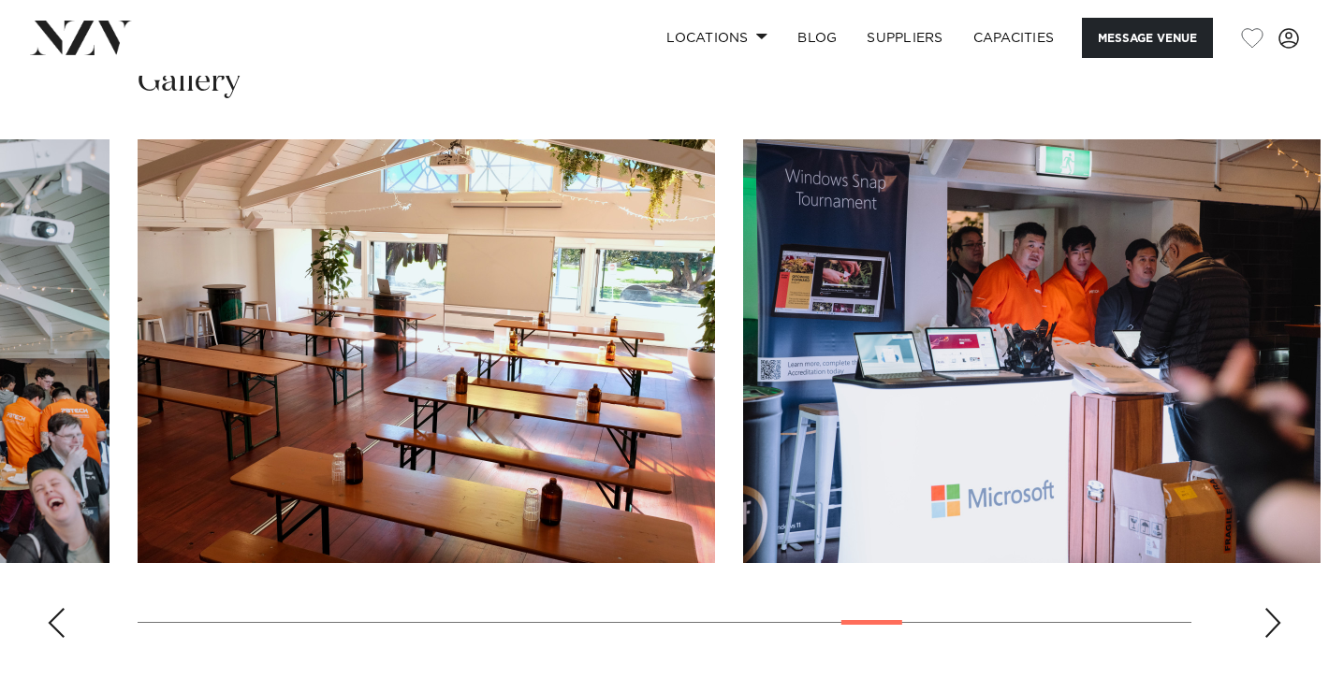
click at [1272, 620] on div "Next slide" at bounding box center [1272, 623] width 19 height 30
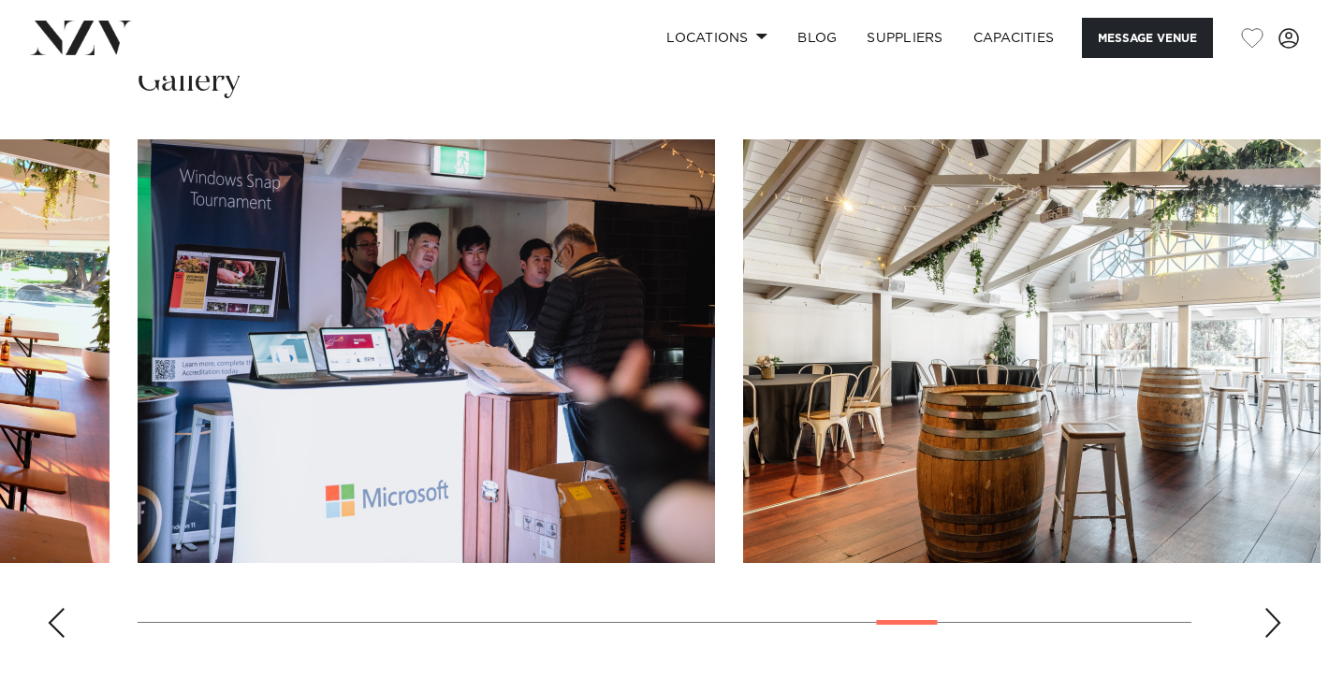
click at [1272, 620] on div "Next slide" at bounding box center [1272, 623] width 19 height 30
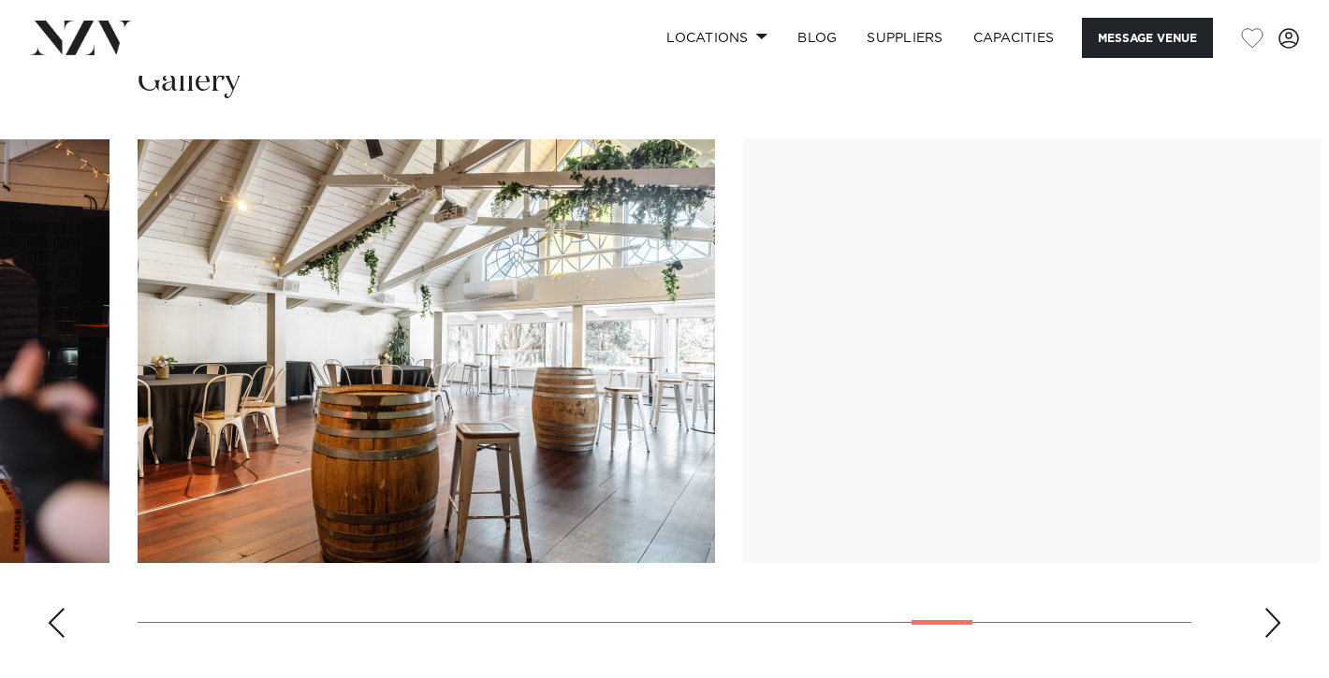
click at [1272, 620] on div "Next slide" at bounding box center [1272, 623] width 19 height 30
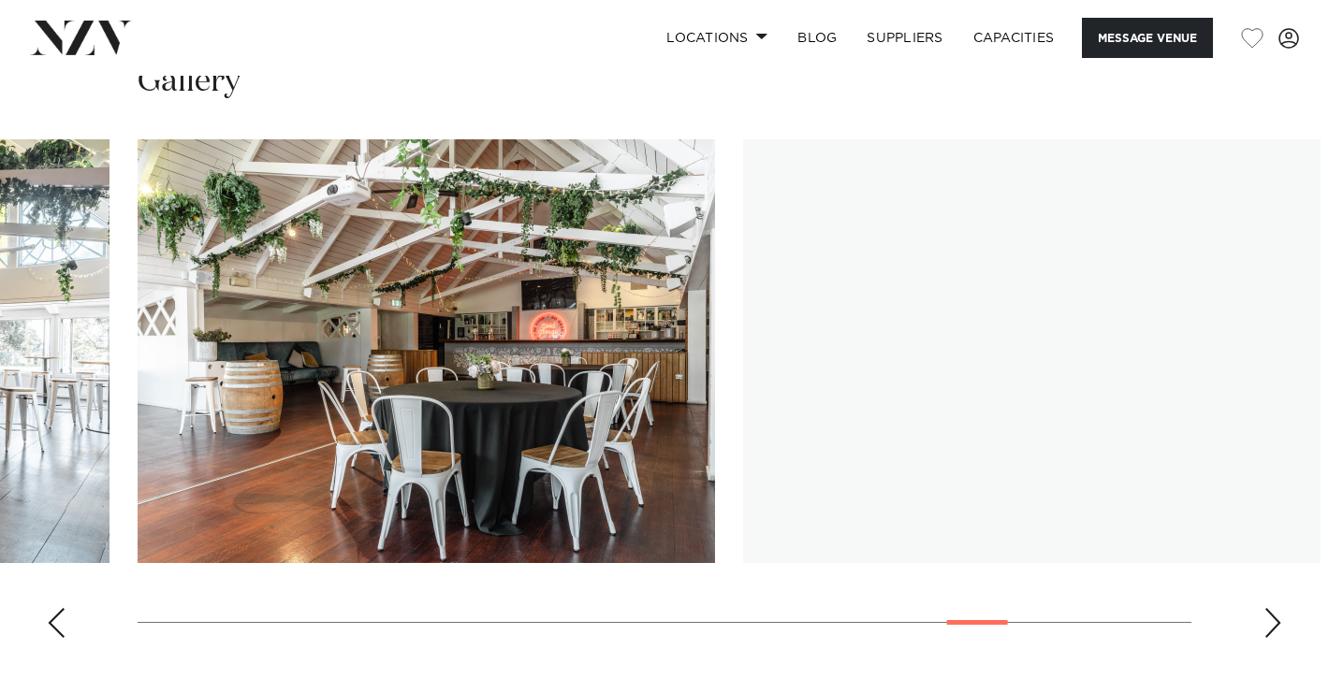
click at [1272, 620] on div "Next slide" at bounding box center [1272, 623] width 19 height 30
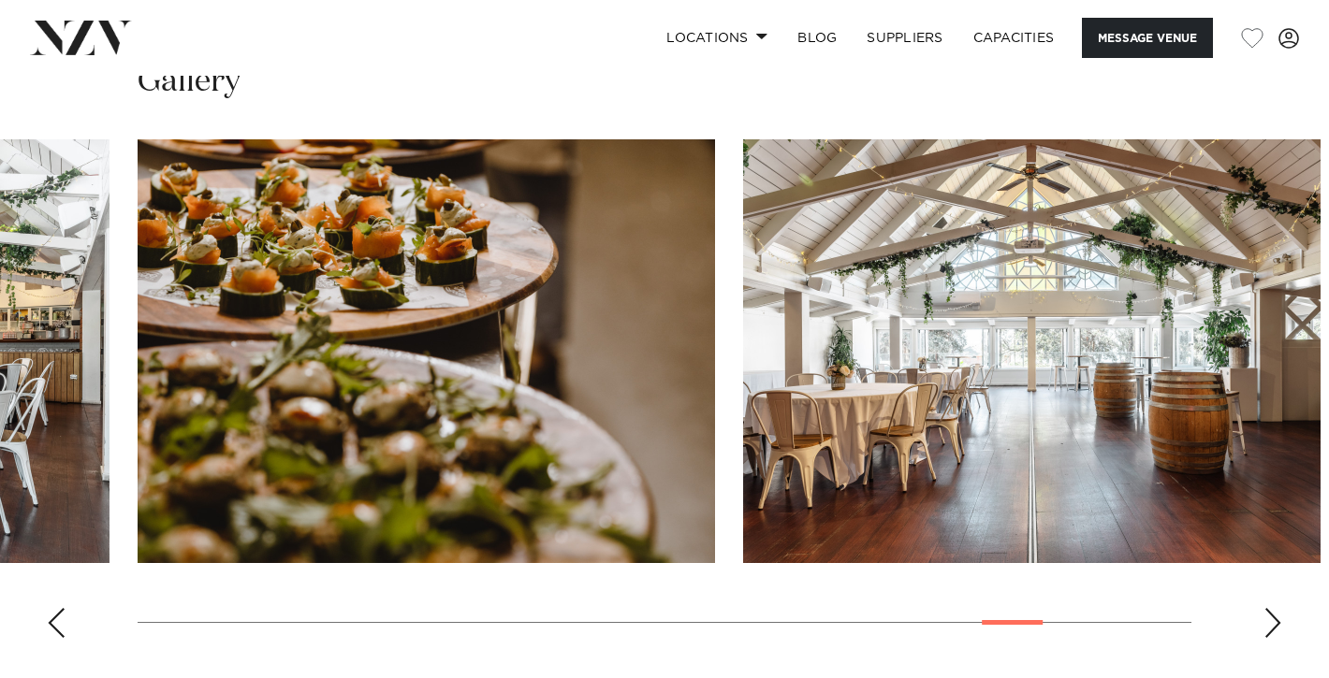
click at [1272, 620] on div "Next slide" at bounding box center [1272, 623] width 19 height 30
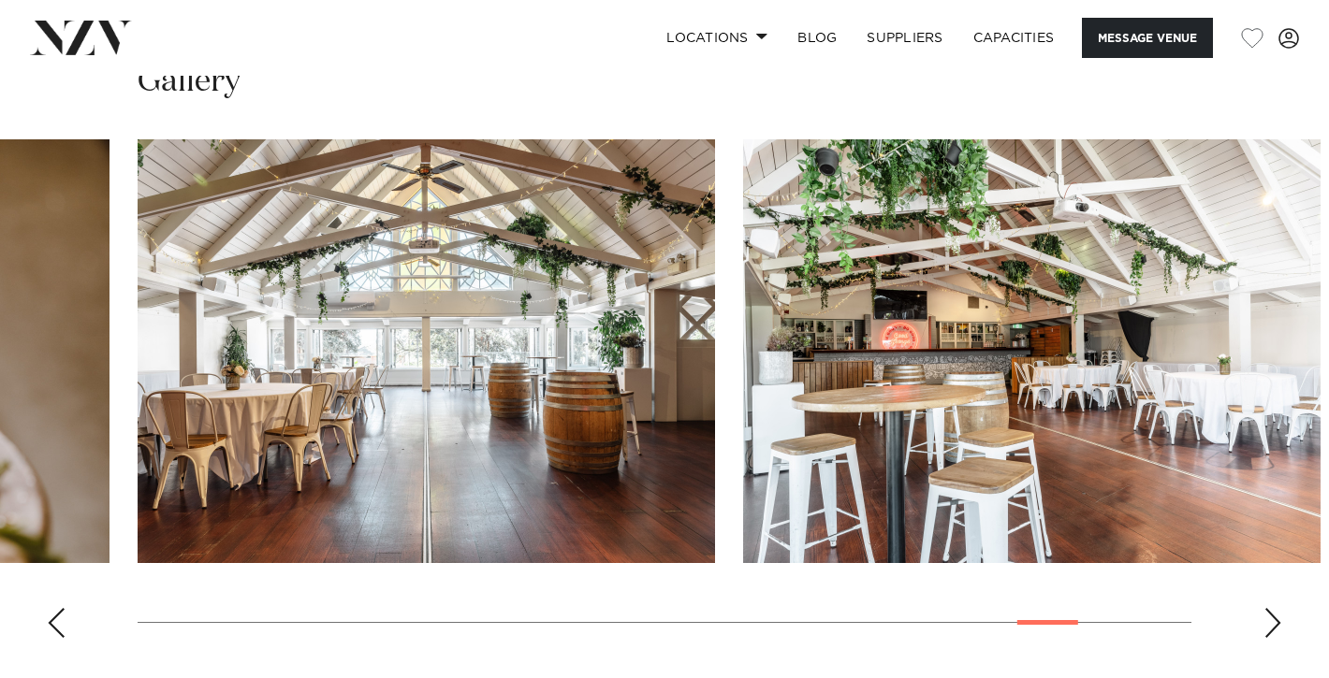
click at [1272, 620] on div "Next slide" at bounding box center [1272, 623] width 19 height 30
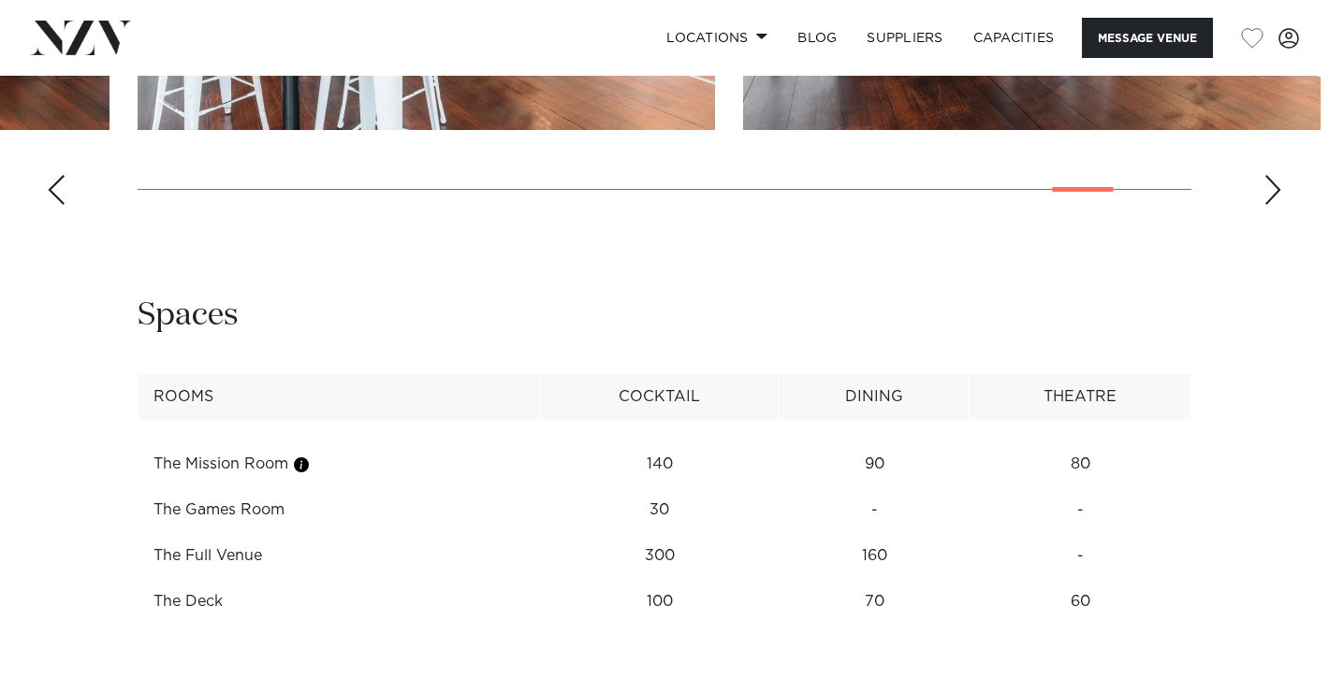
scroll to position [2174, 0]
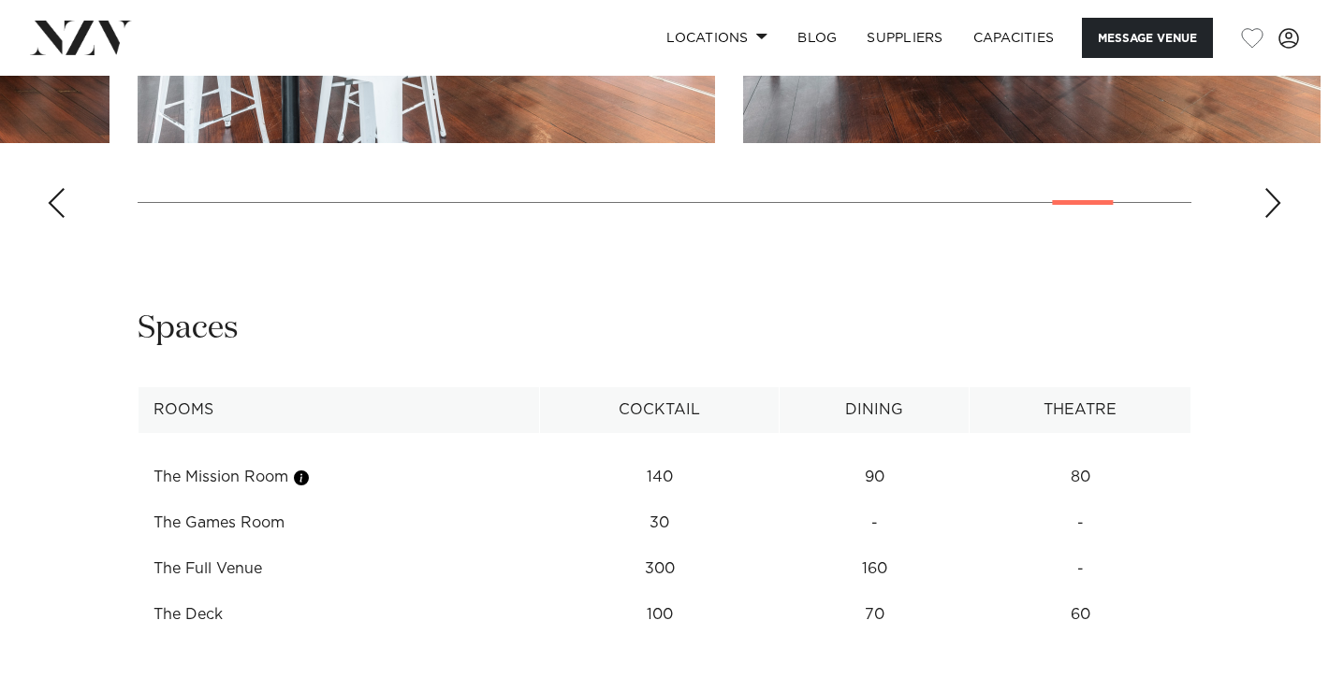
click at [1271, 209] on div "Next slide" at bounding box center [1272, 203] width 19 height 30
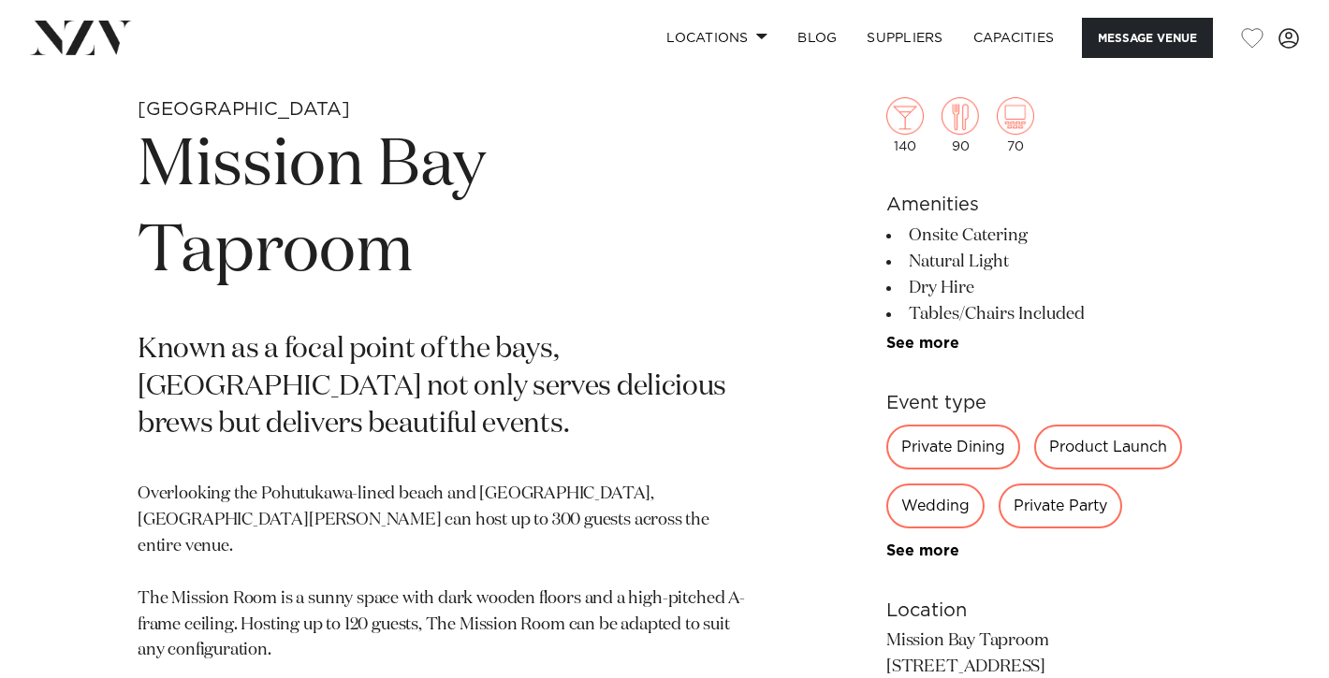
scroll to position [670, 0]
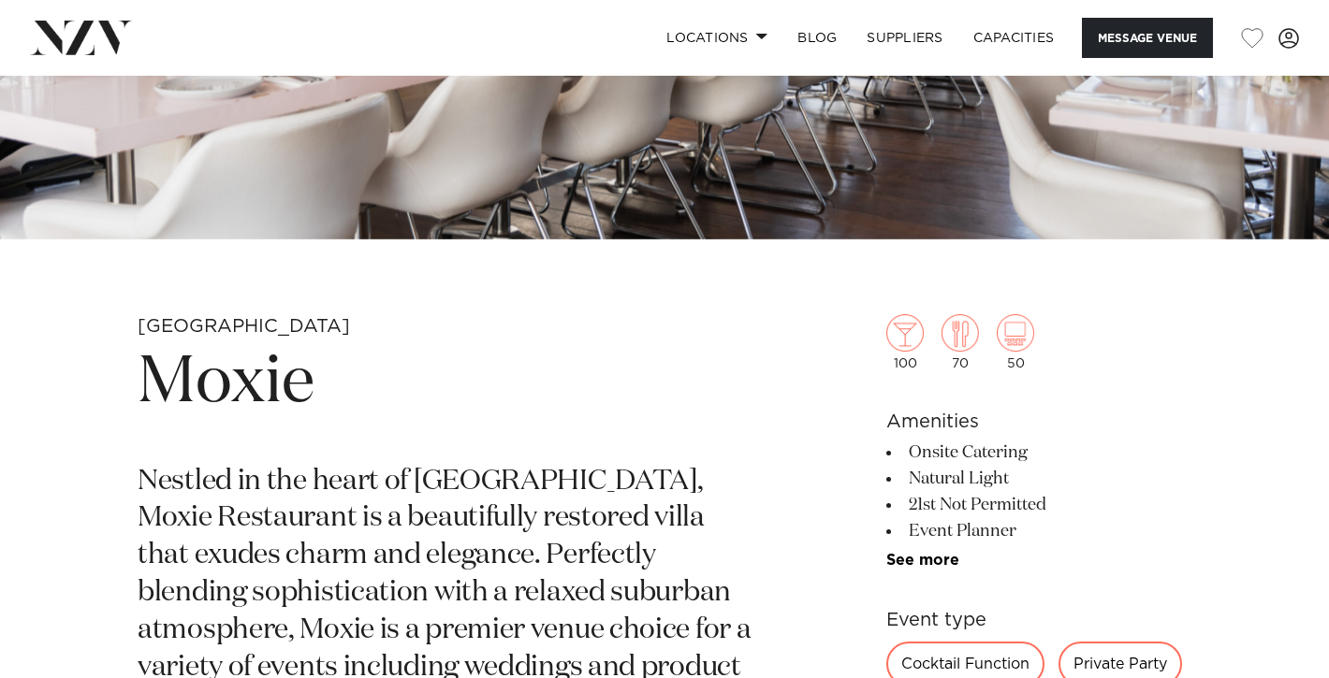
scroll to position [425, 0]
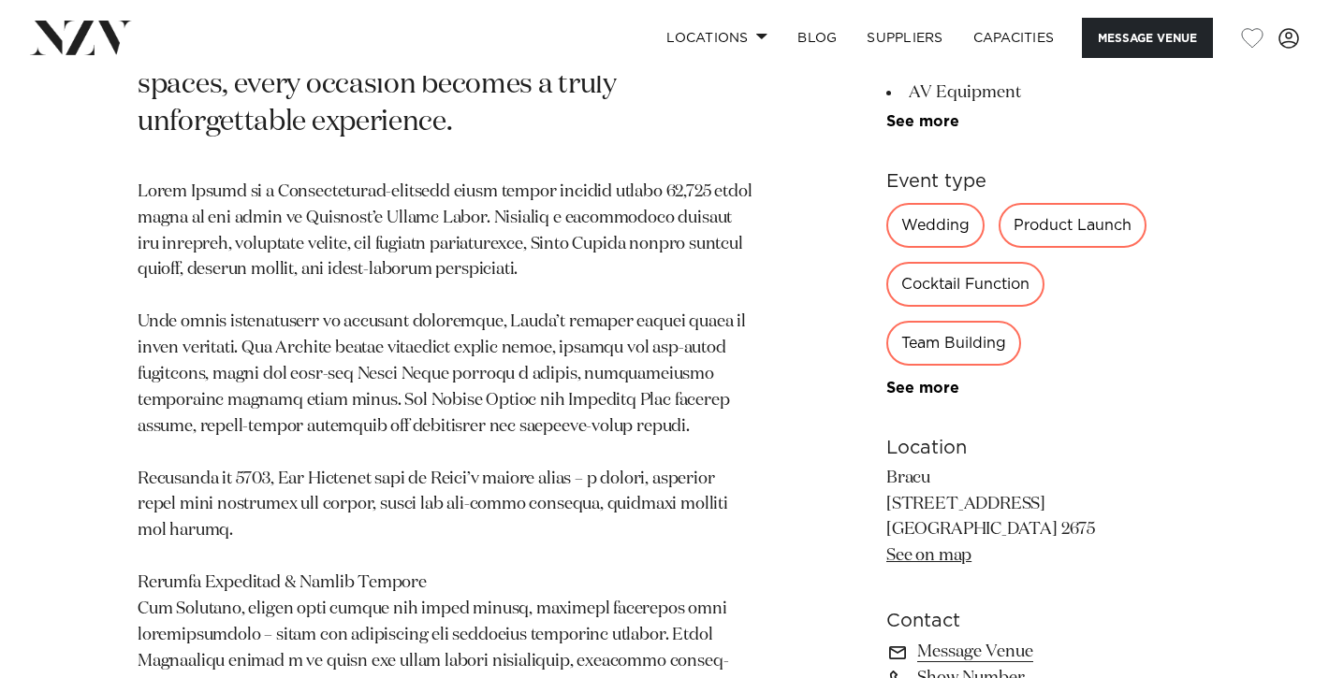
scroll to position [1043, 0]
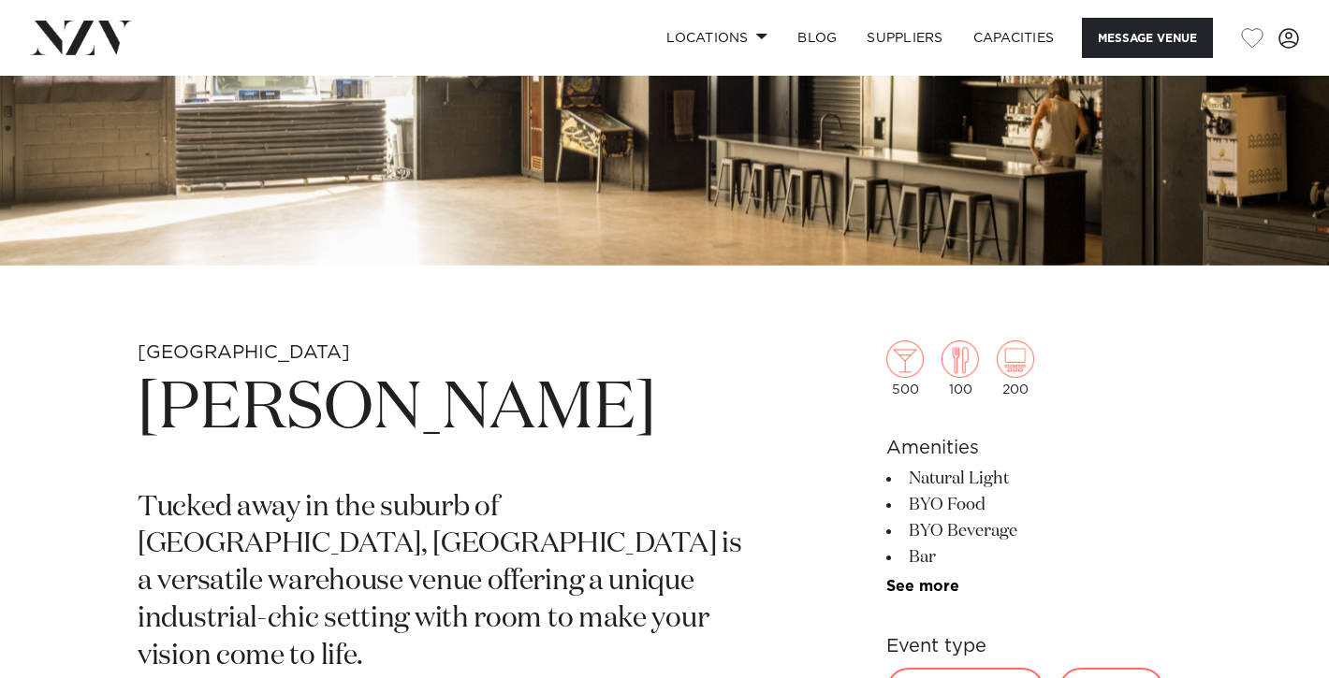
scroll to position [434, 0]
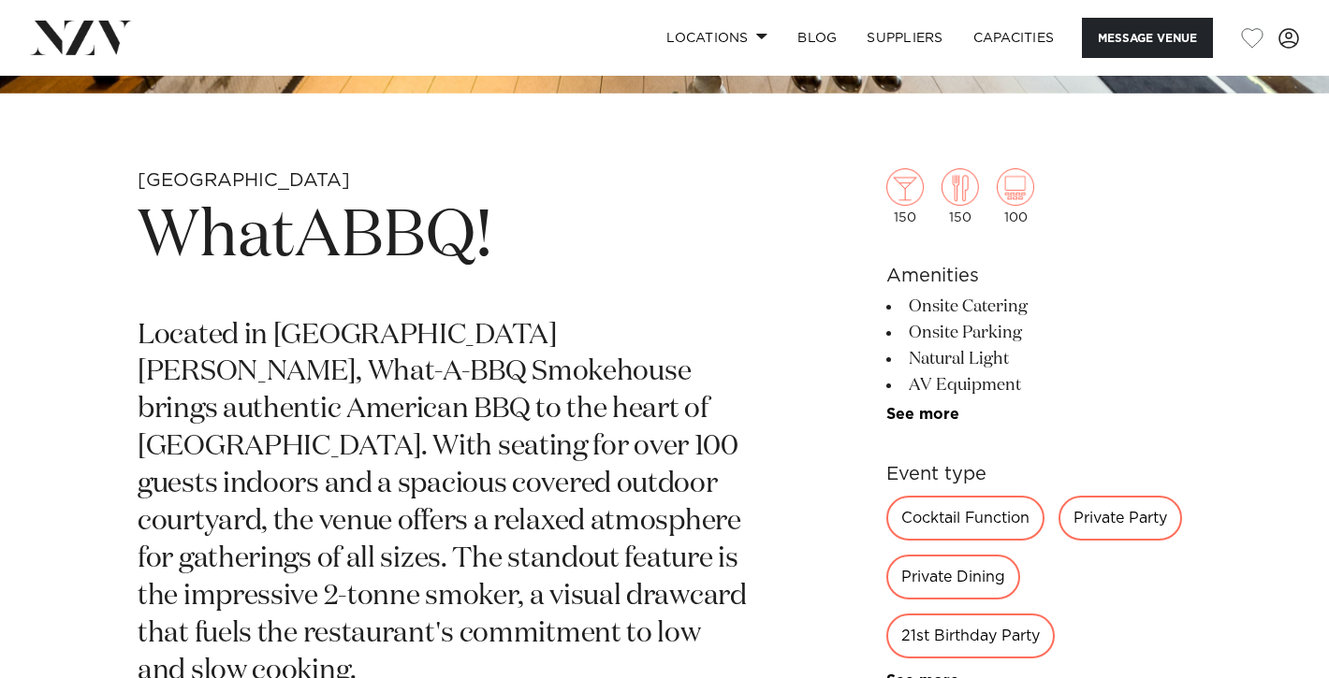
scroll to position [610, 0]
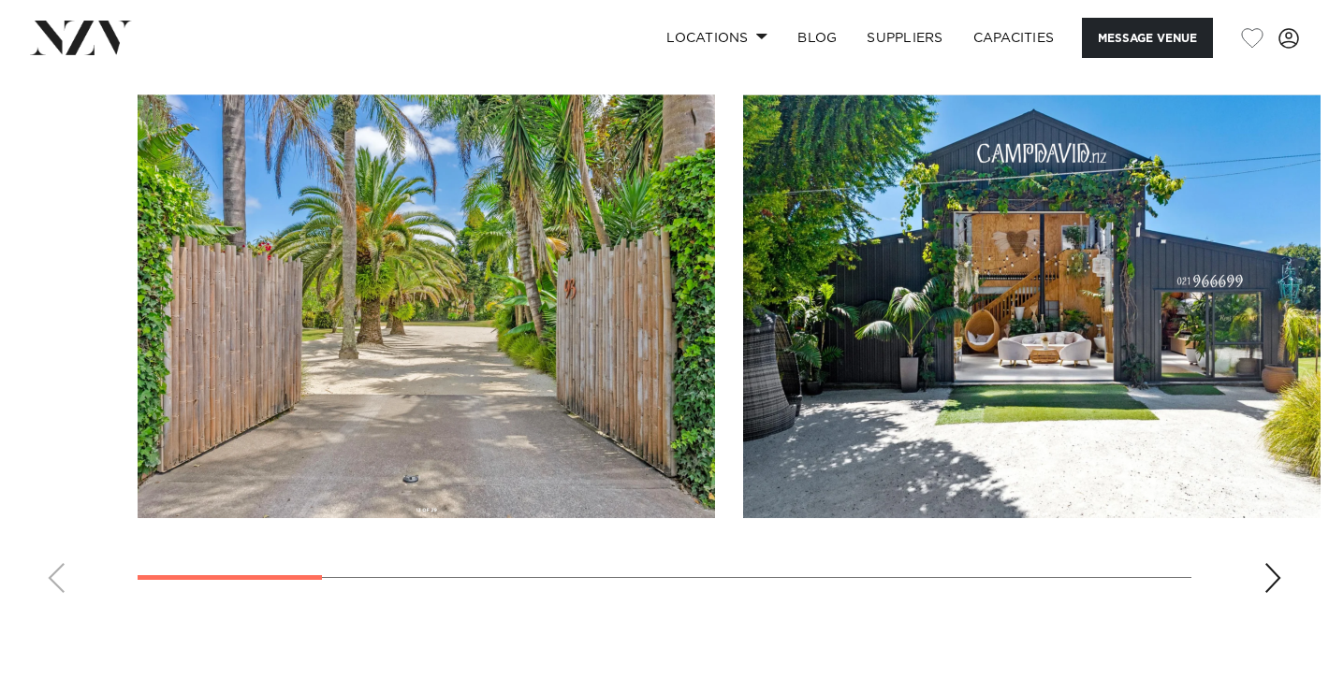
scroll to position [1646, 0]
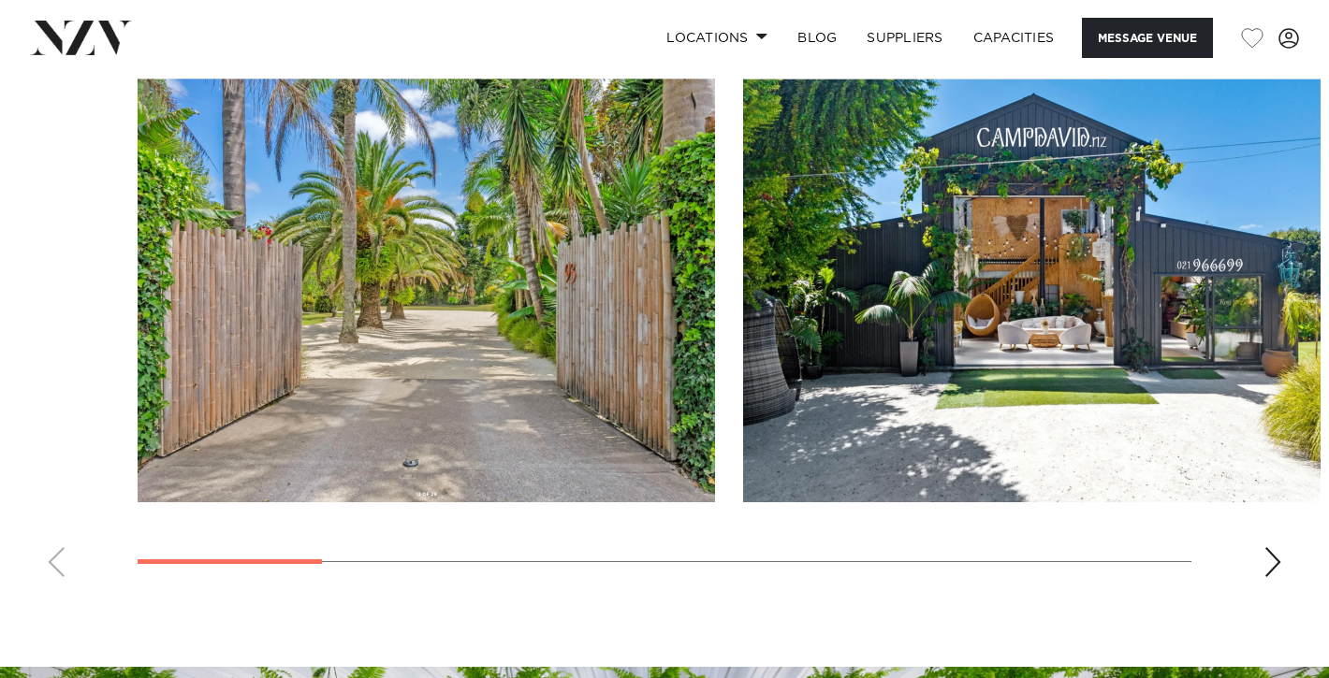
click at [1272, 556] on div "Next slide" at bounding box center [1272, 562] width 19 height 30
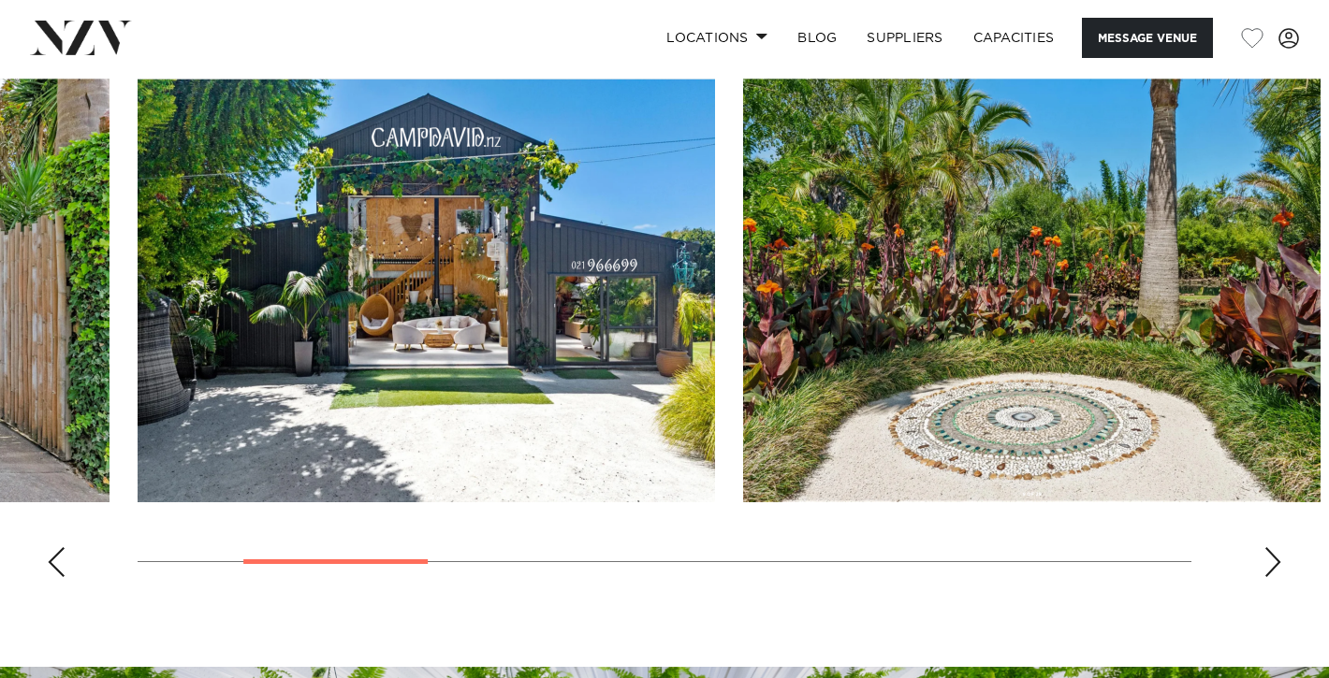
click at [1272, 556] on div "Next slide" at bounding box center [1272, 562] width 19 height 30
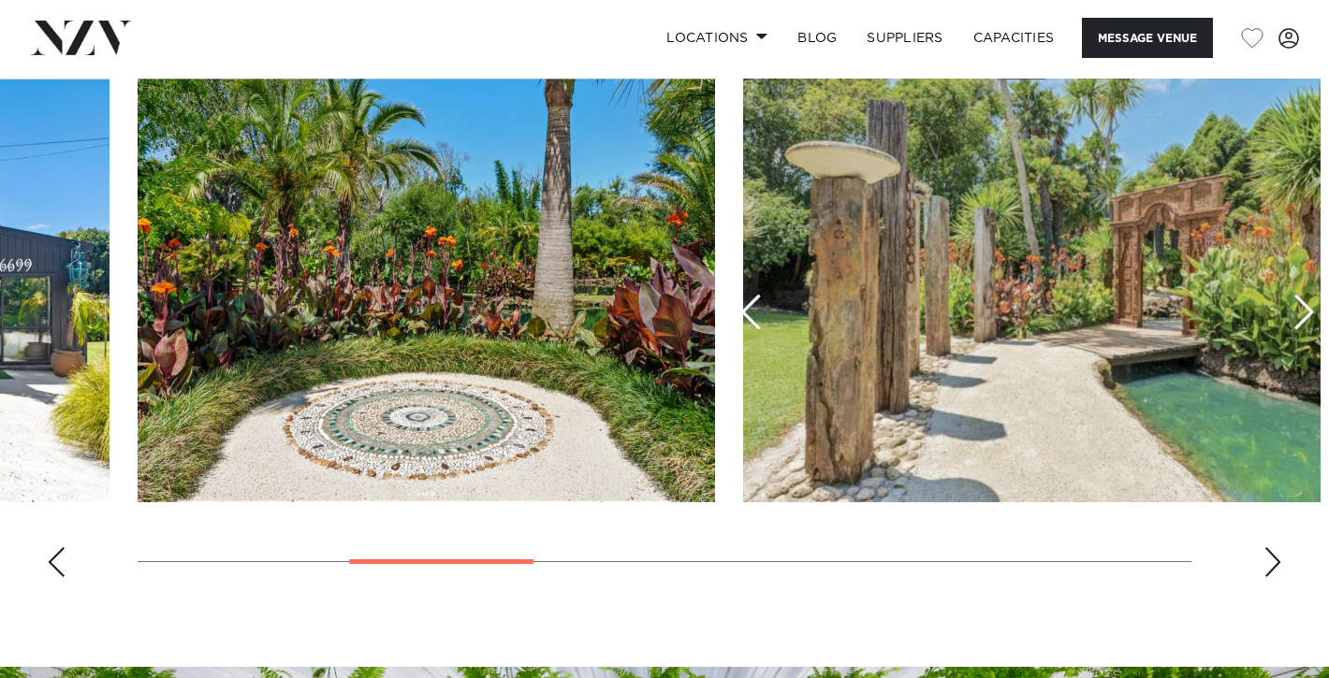
click at [1272, 556] on div "Next slide" at bounding box center [1272, 562] width 19 height 30
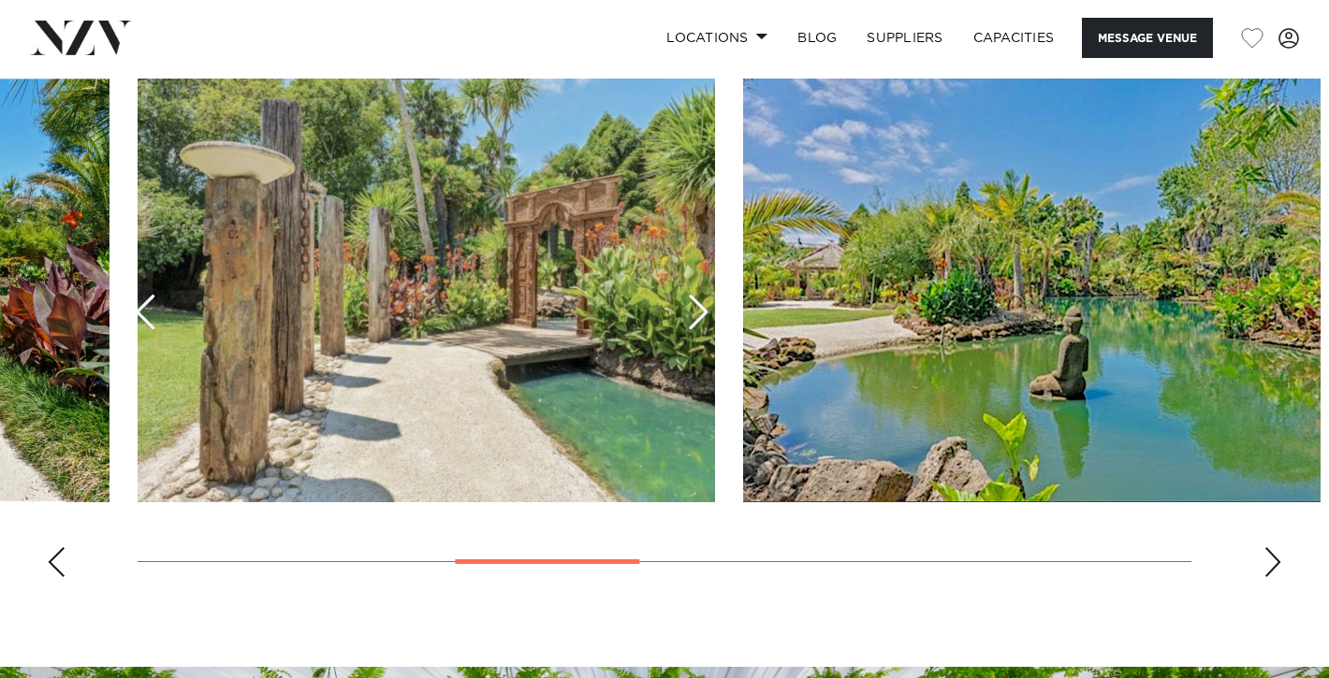
click at [1272, 556] on div "Next slide" at bounding box center [1272, 562] width 19 height 30
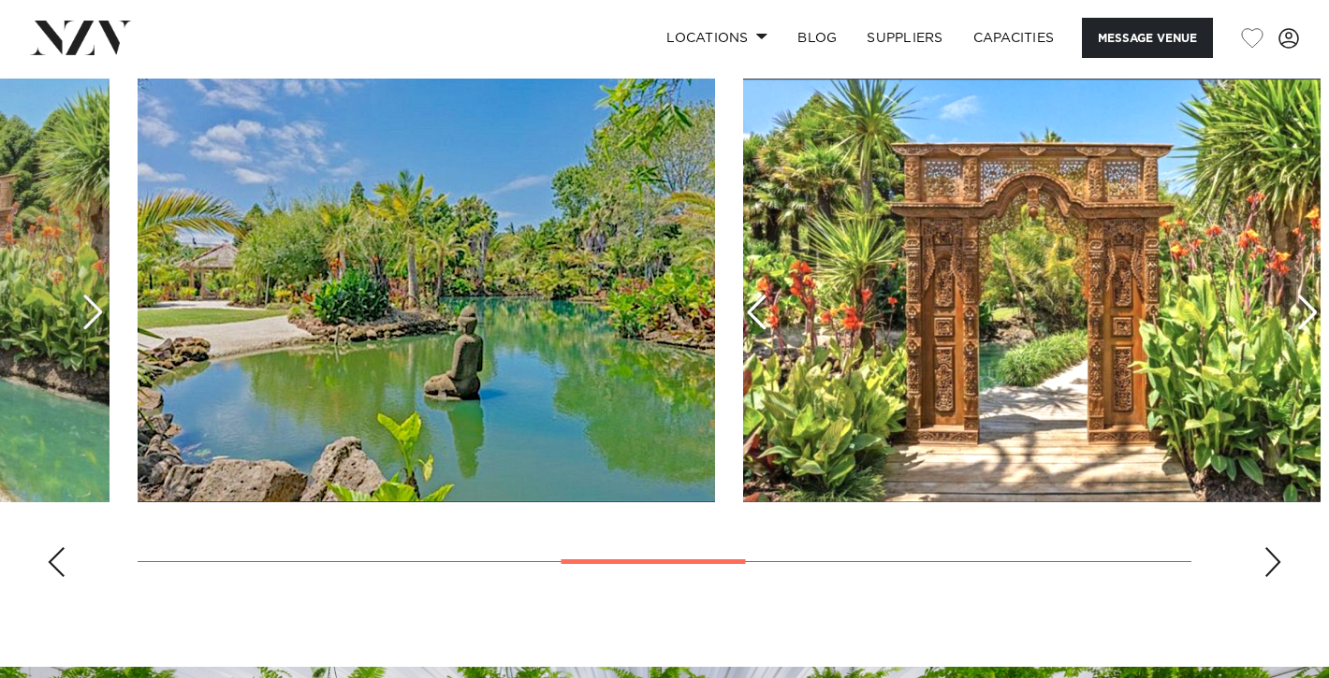
click at [1272, 556] on div "Next slide" at bounding box center [1272, 562] width 19 height 30
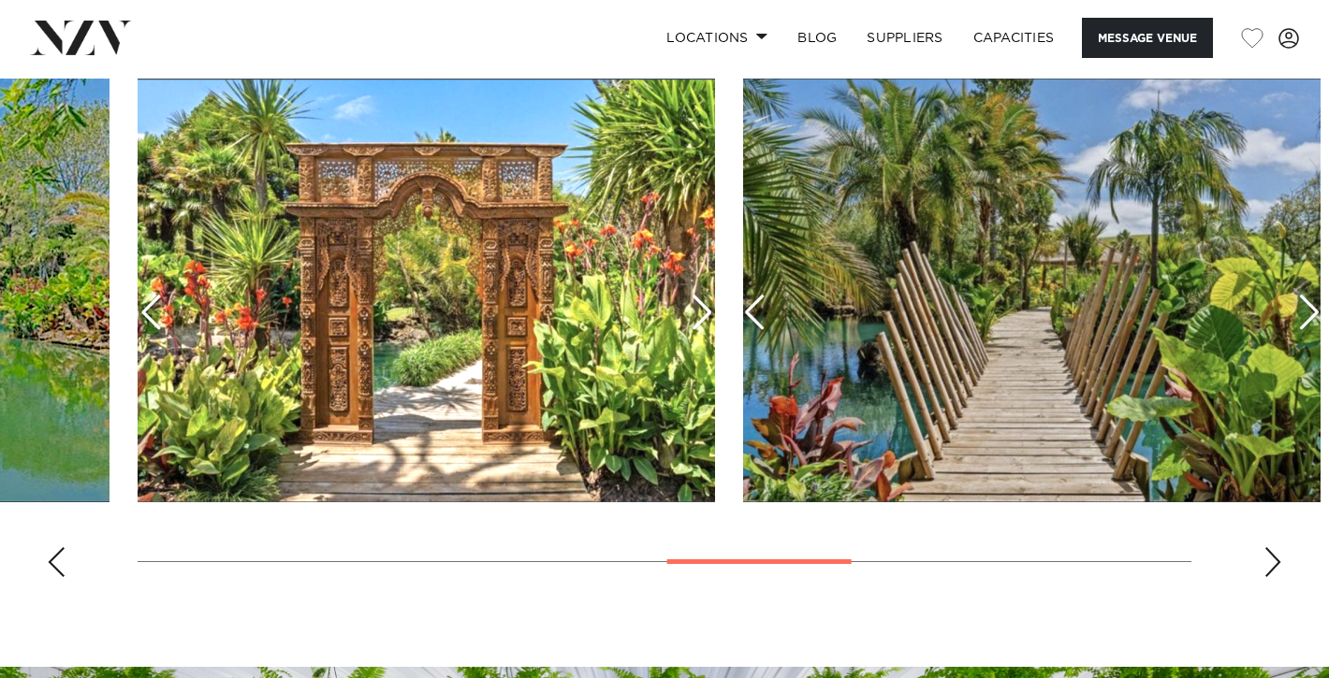
click at [1272, 556] on div "Next slide" at bounding box center [1272, 562] width 19 height 30
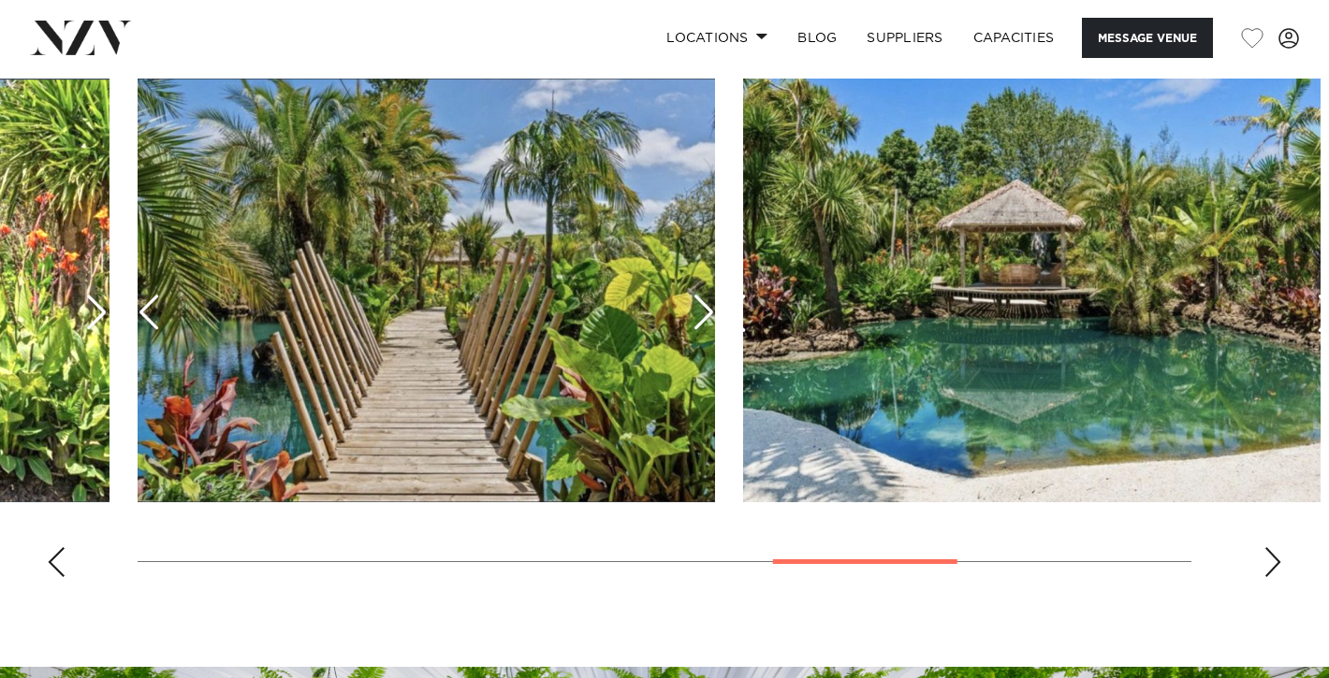
click at [1272, 556] on div "Next slide" at bounding box center [1272, 562] width 19 height 30
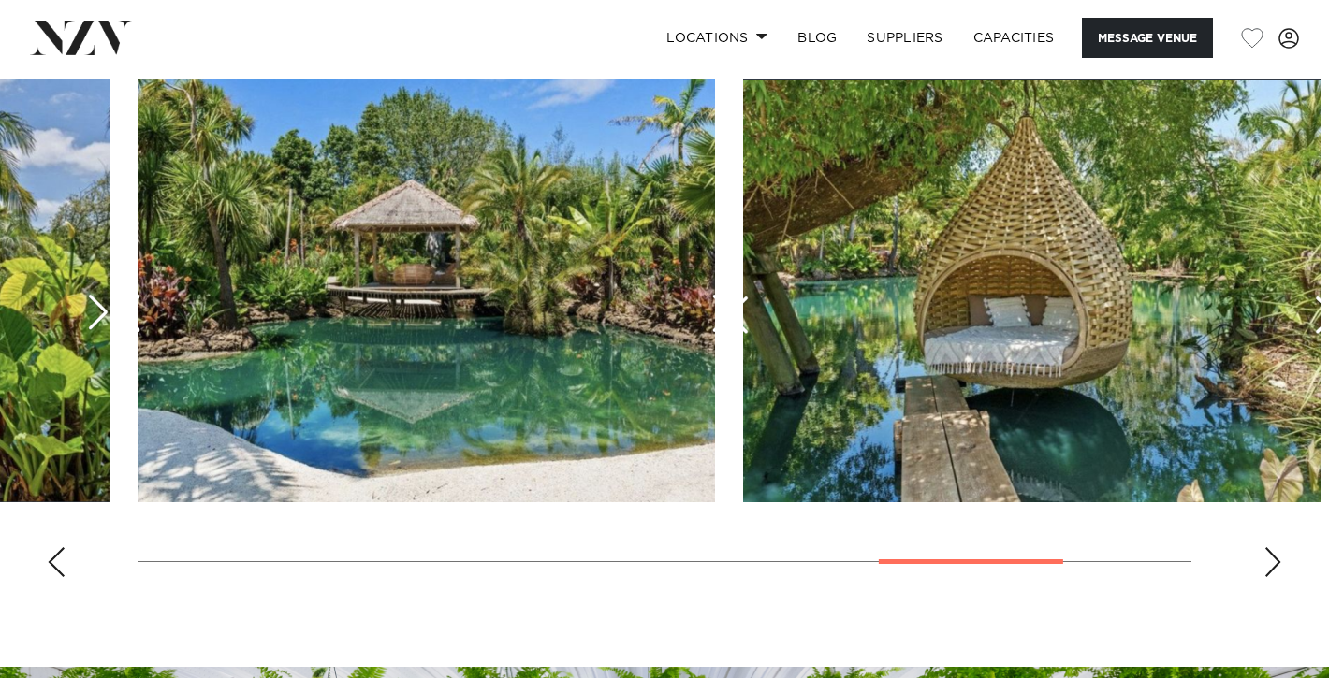
click at [1272, 556] on div "Next slide" at bounding box center [1272, 562] width 19 height 30
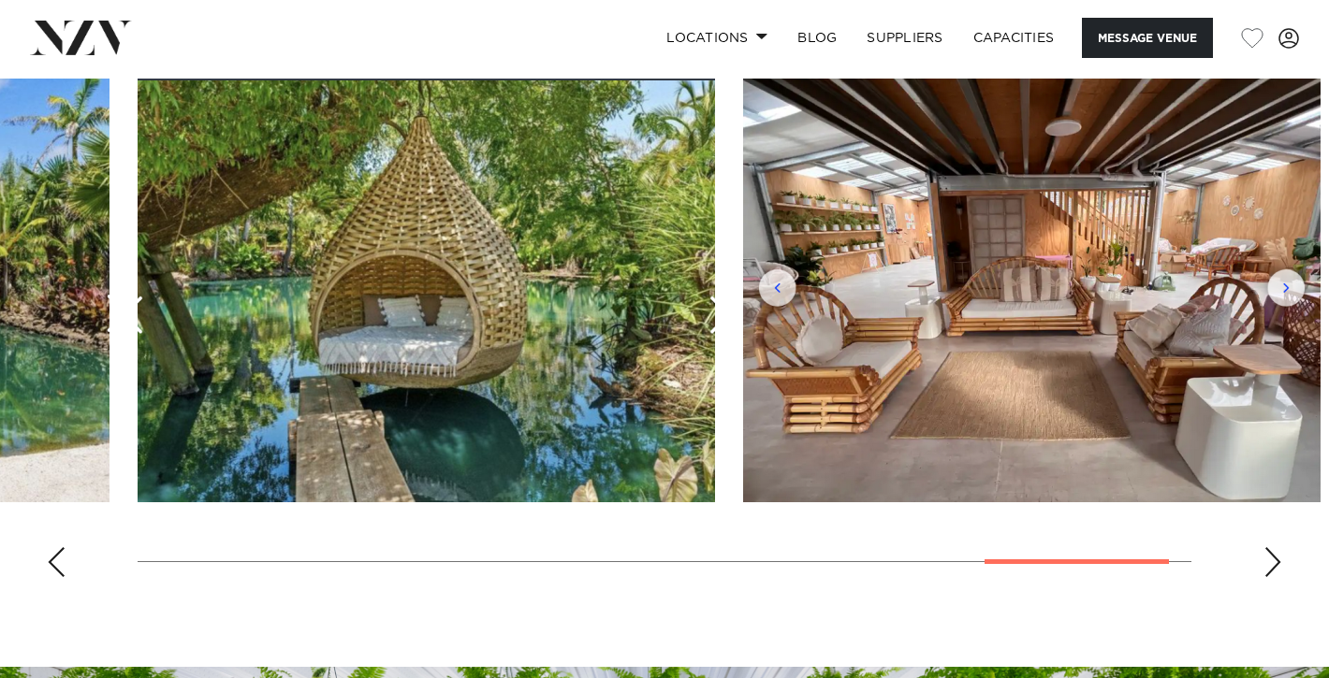
click at [1272, 556] on div "Next slide" at bounding box center [1272, 562] width 19 height 30
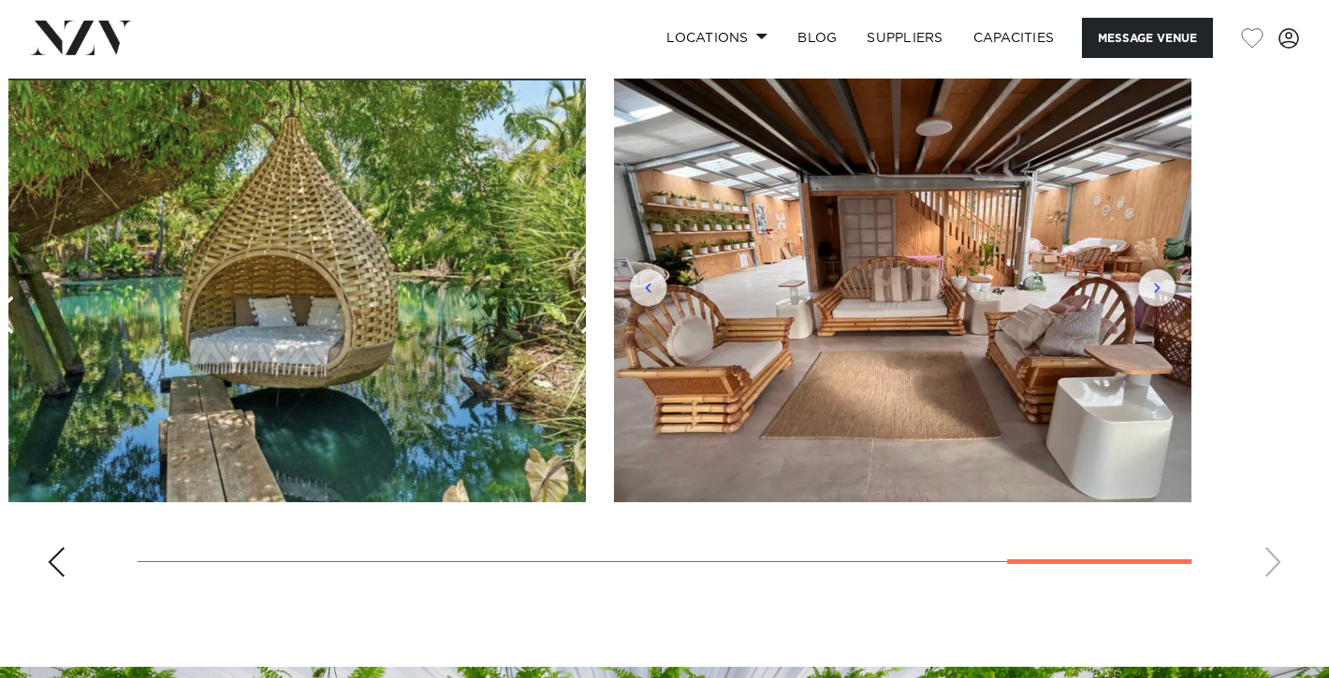
click at [1272, 556] on swiper-container at bounding box center [664, 336] width 1329 height 514
click at [1155, 285] on img "10 / 10" at bounding box center [902, 291] width 577 height 424
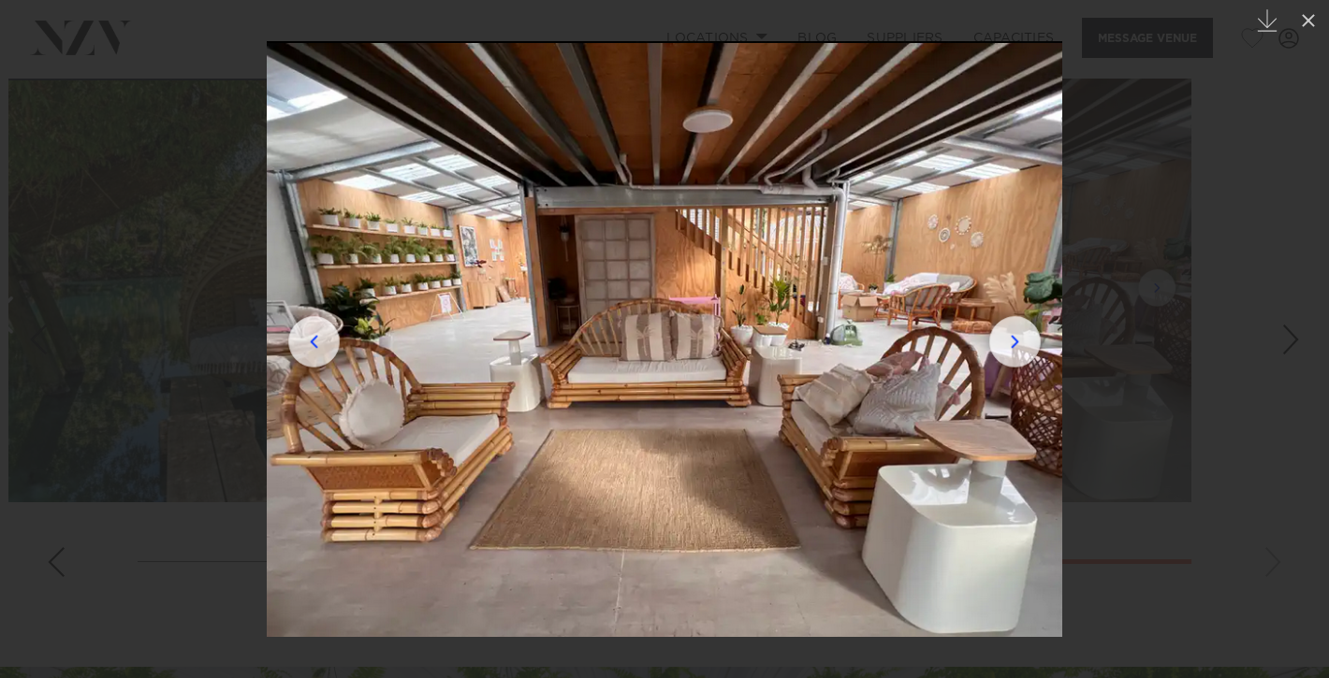
click at [1012, 350] on img at bounding box center [664, 339] width 795 height 596
